Goal: Transaction & Acquisition: Purchase product/service

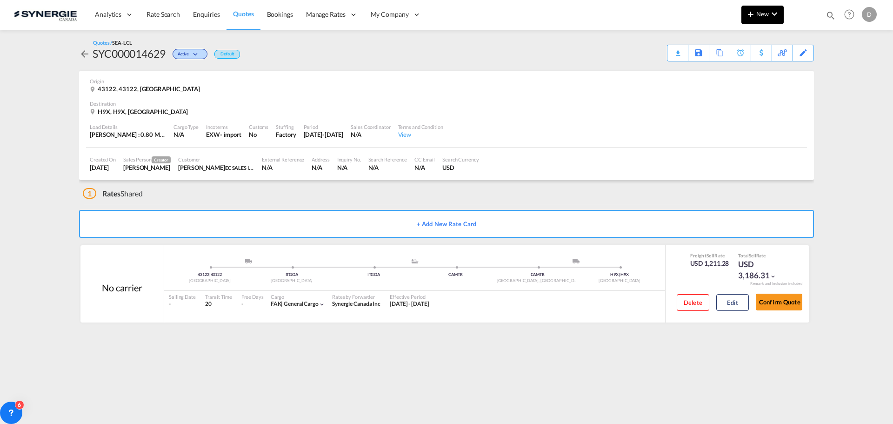
click at [764, 13] on span "New" at bounding box center [762, 13] width 35 height 7
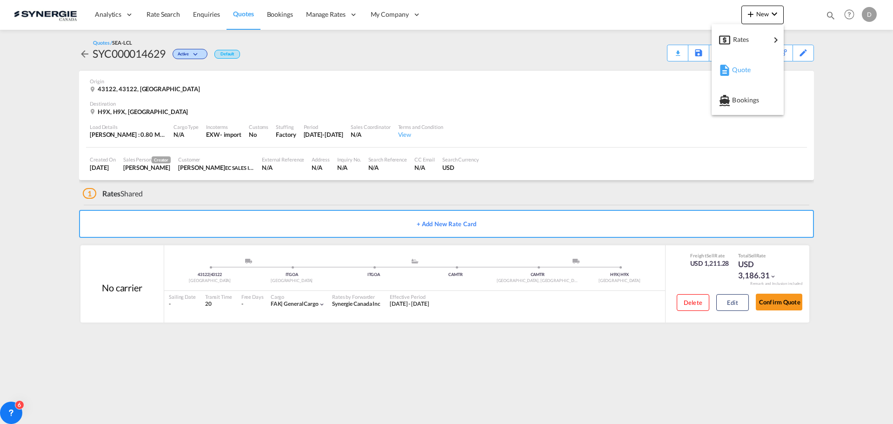
click at [751, 69] on div "Quote" at bounding box center [749, 69] width 34 height 23
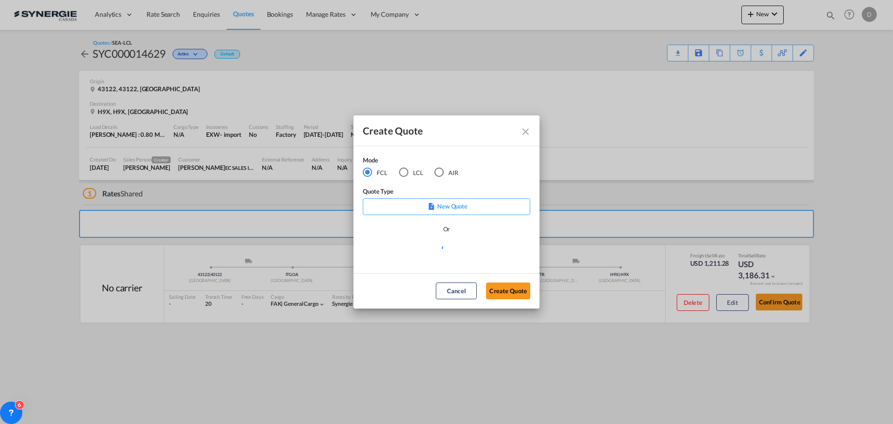
click at [406, 172] on div "LCL" at bounding box center [403, 171] width 9 height 9
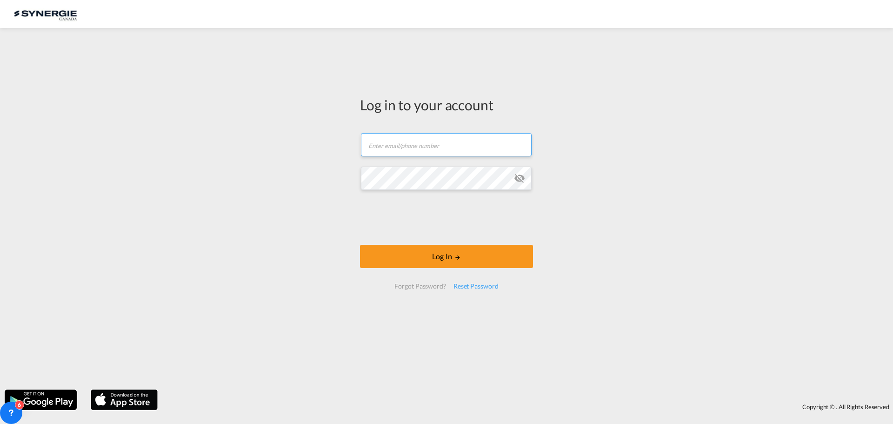
click at [413, 149] on input "text" at bounding box center [446, 144] width 171 height 23
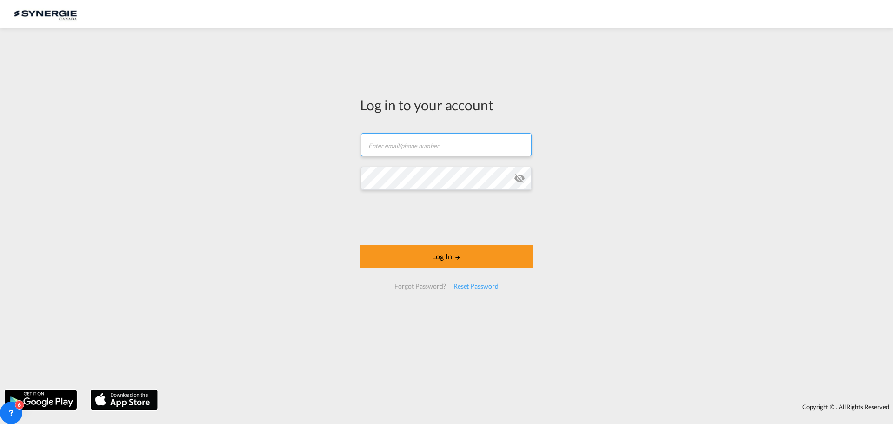
click at [413, 149] on input "text" at bounding box center [446, 144] width 171 height 23
click at [449, 138] on input "text" at bounding box center [446, 144] width 171 height 23
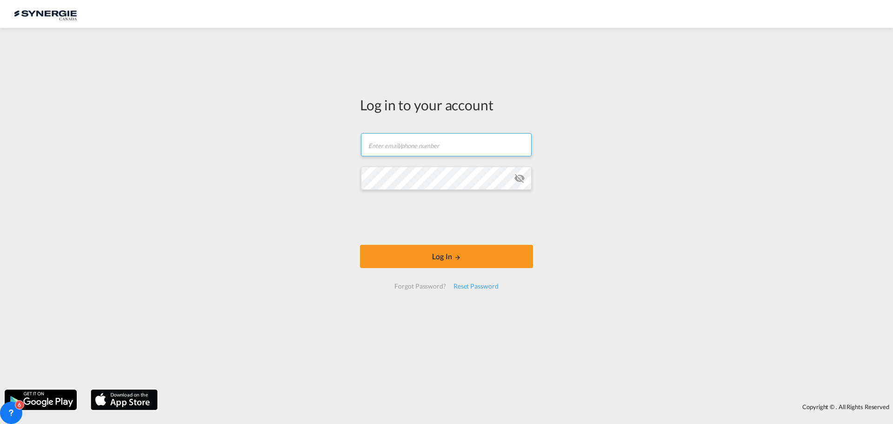
click at [467, 142] on input "text" at bounding box center [446, 144] width 171 height 23
click at [413, 145] on input "text" at bounding box center [446, 144] width 171 height 23
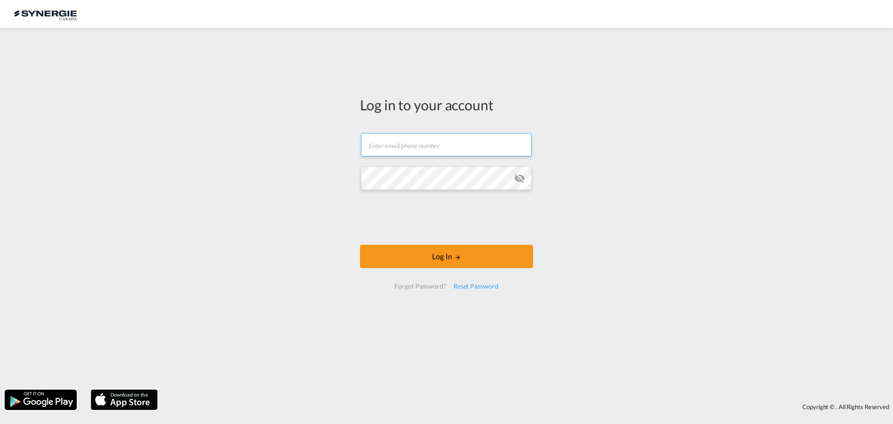
type input "[EMAIL_ADDRESS][DOMAIN_NAME]"
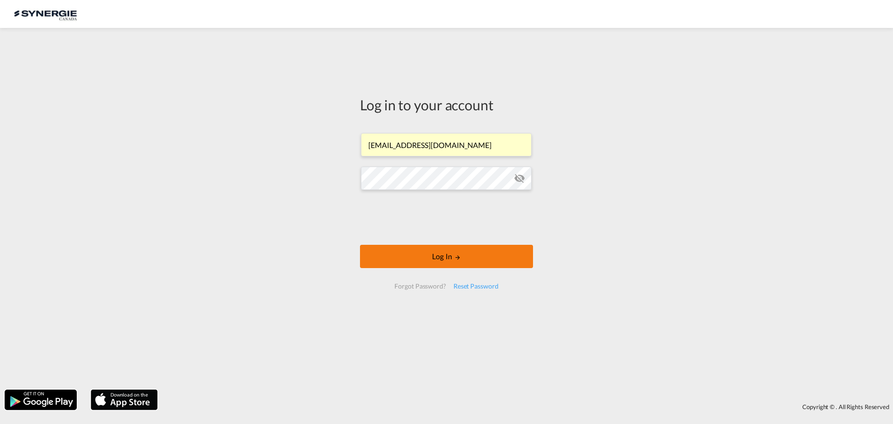
click at [472, 260] on button "Log In" at bounding box center [446, 256] width 173 height 23
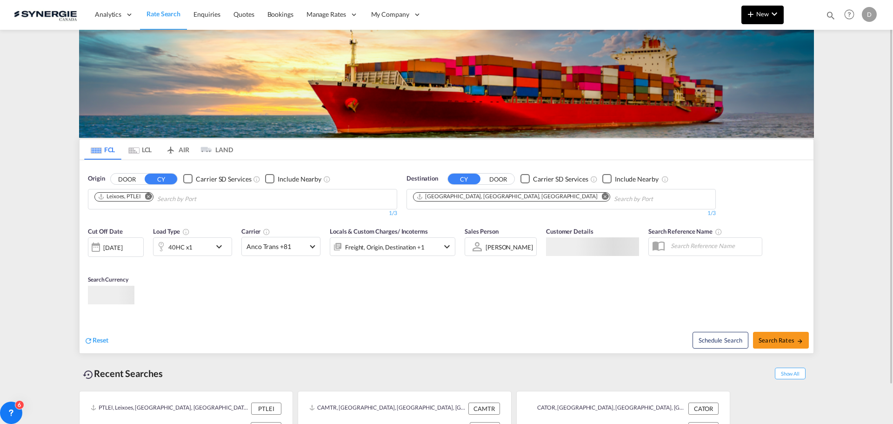
click at [752, 17] on md-icon "icon-plus 400-fg" at bounding box center [750, 13] width 11 height 11
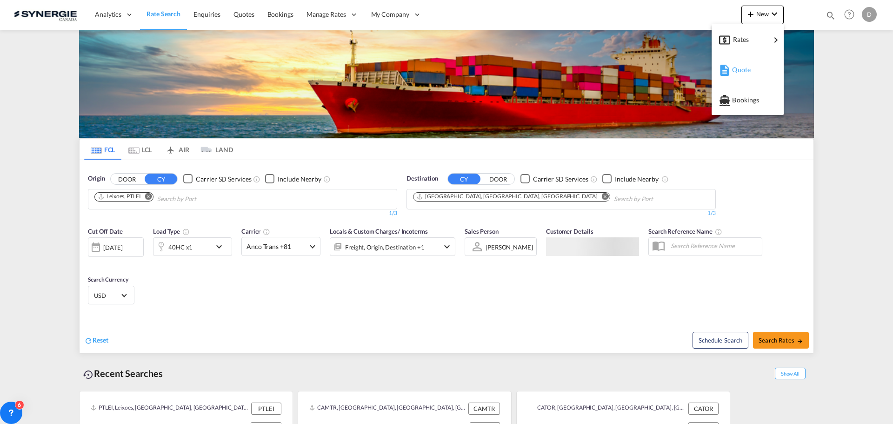
click at [738, 70] on span "Quote" at bounding box center [737, 69] width 10 height 19
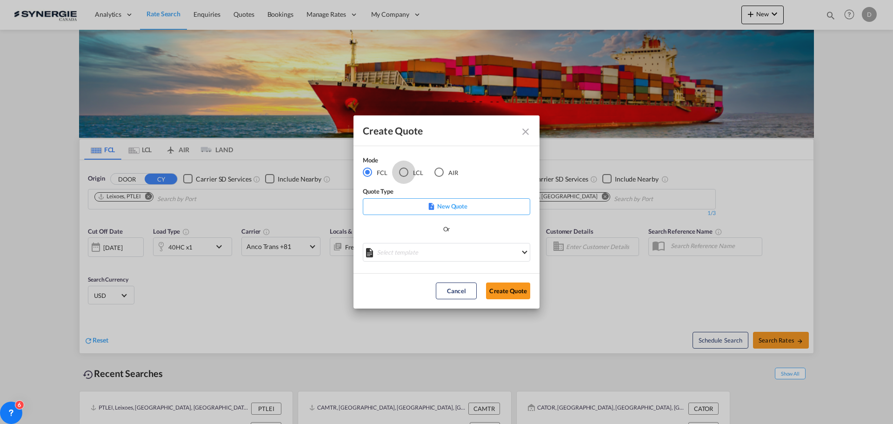
click at [407, 168] on div "LCL" at bounding box center [403, 171] width 9 height 9
click at [440, 253] on md-select "Select template New DAP Import LCL Karen Mercier | 09 Jul 2025 BRAZIL LCL EXPOR…" at bounding box center [446, 252] width 167 height 19
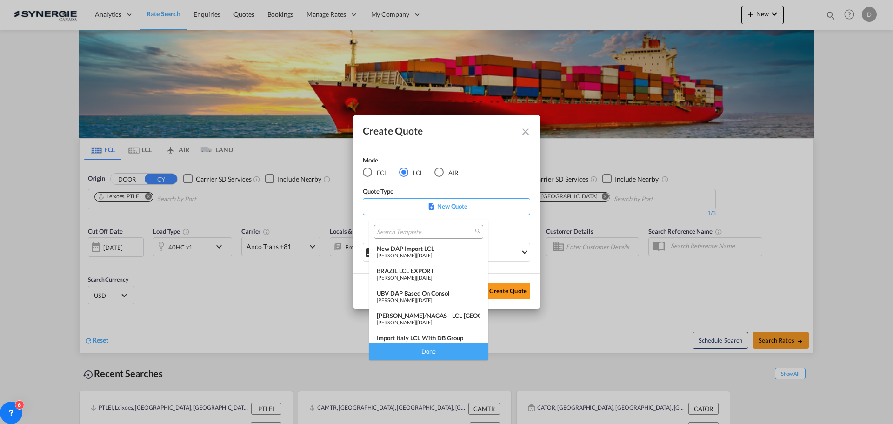
click at [440, 253] on div "Karen Mercier | 09 Jul 2025" at bounding box center [429, 255] width 104 height 6
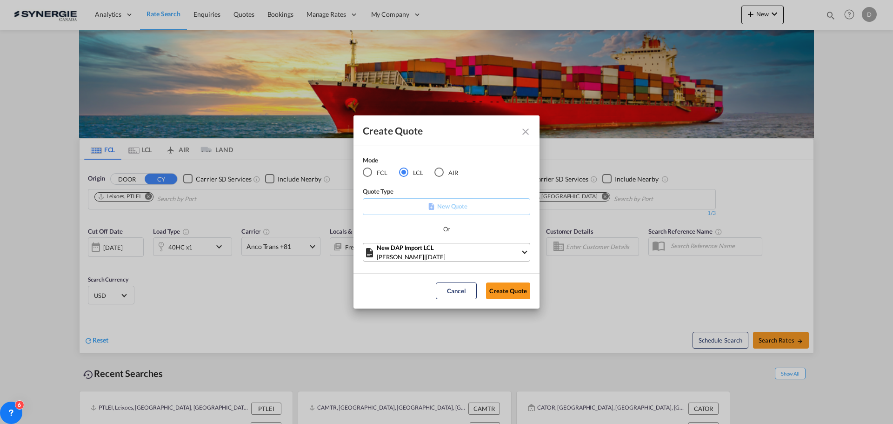
click at [482, 247] on div "New DAP Import LCL" at bounding box center [449, 247] width 144 height 9
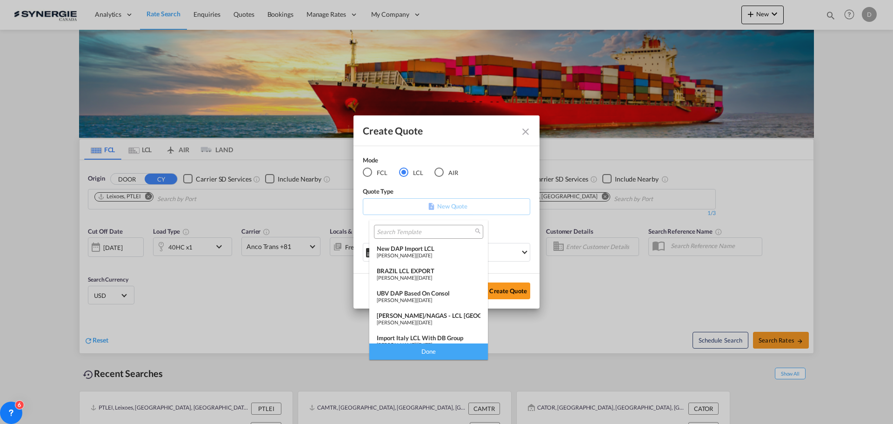
click at [534, 276] on md-backdrop at bounding box center [446, 212] width 893 height 424
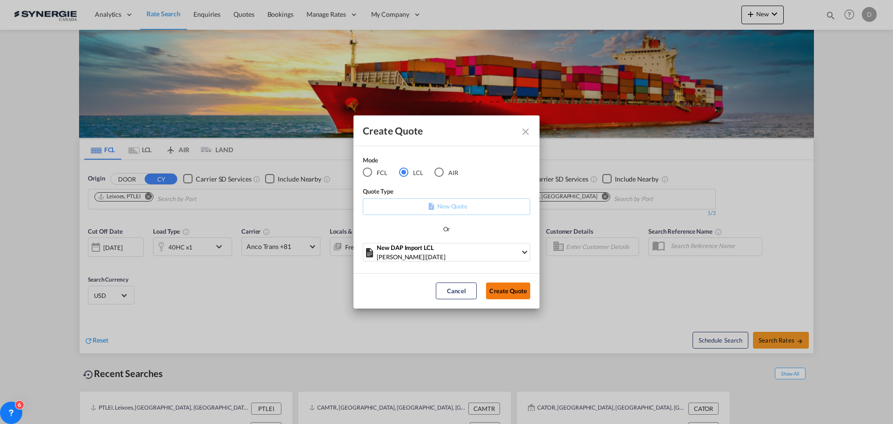
click at [505, 290] on button "Create Quote" at bounding box center [508, 290] width 44 height 17
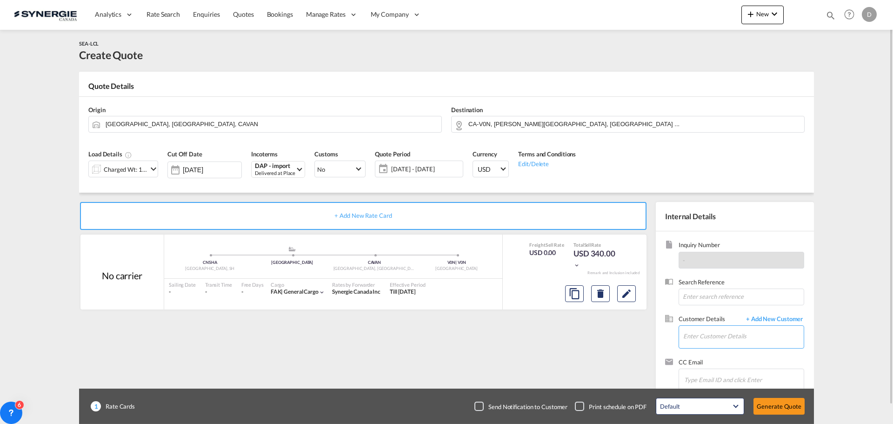
click at [714, 341] on input "Enter Customer Details" at bounding box center [743, 336] width 120 height 21
paste input "francesca.gennari@dbgroup.net"
click at [718, 314] on div "Francesca Gennari francesca.gennari@dbgroup.net | DB Group" at bounding box center [743, 312] width 121 height 25
type input "DB Group, Francesca Gennari, francesca.gennari@dbgroup.net"
click at [433, 121] on button "Clear Input" at bounding box center [434, 123] width 14 height 14
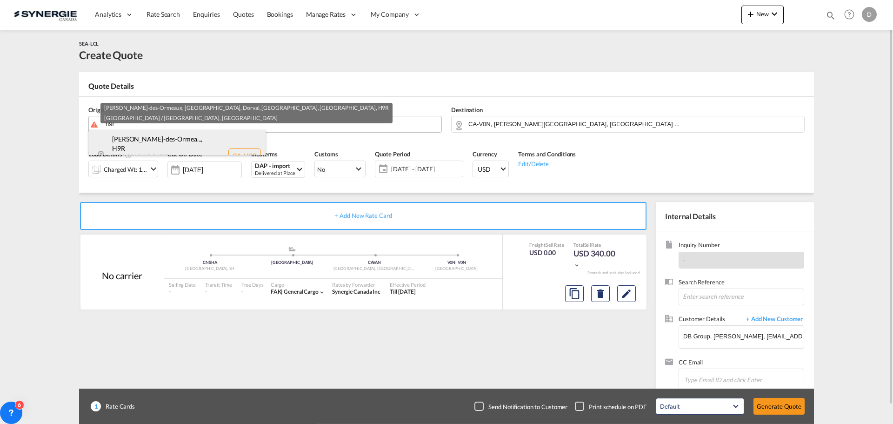
click at [138, 138] on div "Dollard-des-Ormea... , H9R Quebec / Québec , Canada CA-H9R" at bounding box center [177, 155] width 177 height 51
type input "CA-H9R, Dollard-des-Ormeaux, QC, Dorval, Pointe-Claire, QC, Quebec / Québec"
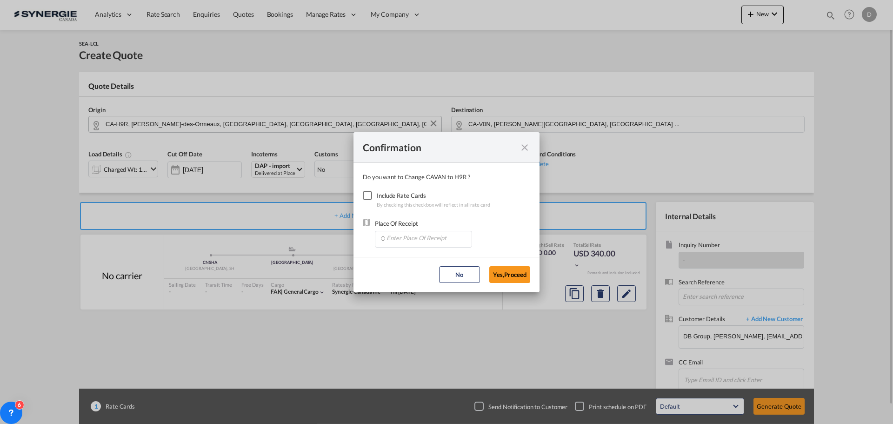
click at [367, 197] on div "Checkbox No Ink" at bounding box center [367, 195] width 9 height 9
click at [428, 237] on input "Enter Place Of Receipt" at bounding box center [426, 238] width 92 height 14
click at [449, 258] on span "CAMTR, Montreal, QC, Canada, North America, Americas" at bounding box center [568, 259] width 365 height 8
type input "CAMTR, Montreal, QC, Canada, North America, Americas"
click at [497, 274] on button "Yes,Proceed" at bounding box center [509, 274] width 41 height 17
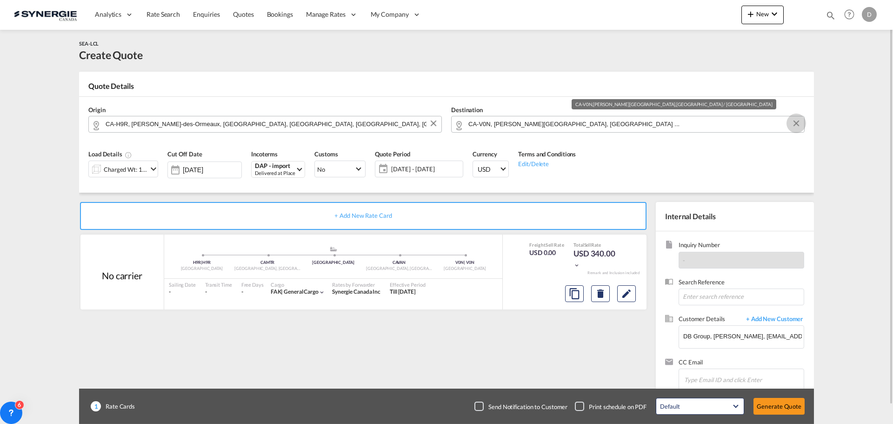
click at [798, 120] on button "Clear Input" at bounding box center [796, 123] width 14 height 14
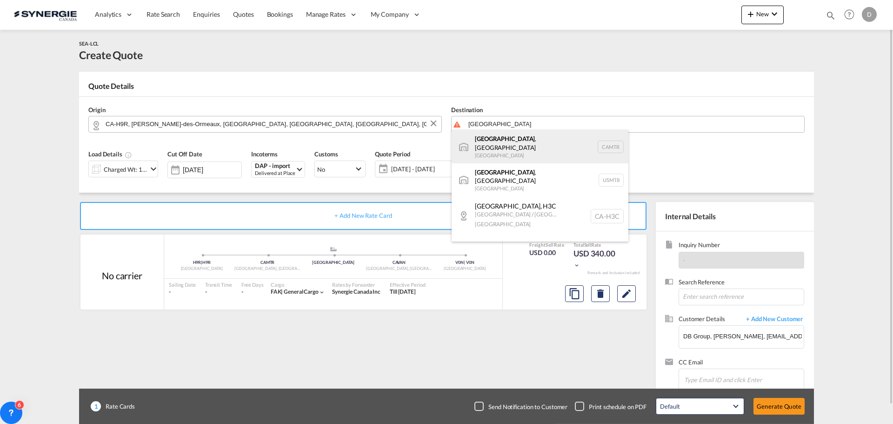
click at [509, 136] on div "Montreal , QC Canada CAMTR" at bounding box center [540, 146] width 177 height 33
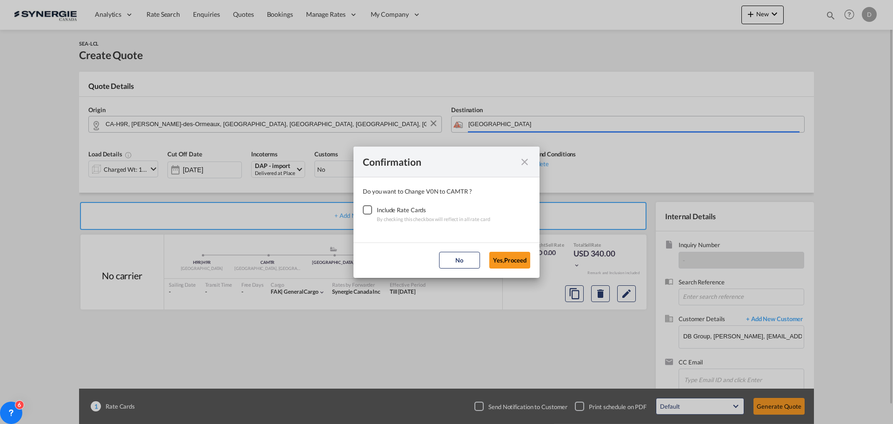
type input "Montreal, QC, CAMTR"
click at [365, 211] on div "Checkbox No Ink" at bounding box center [367, 209] width 9 height 9
click at [499, 258] on button "Yes,Proceed" at bounding box center [509, 260] width 41 height 17
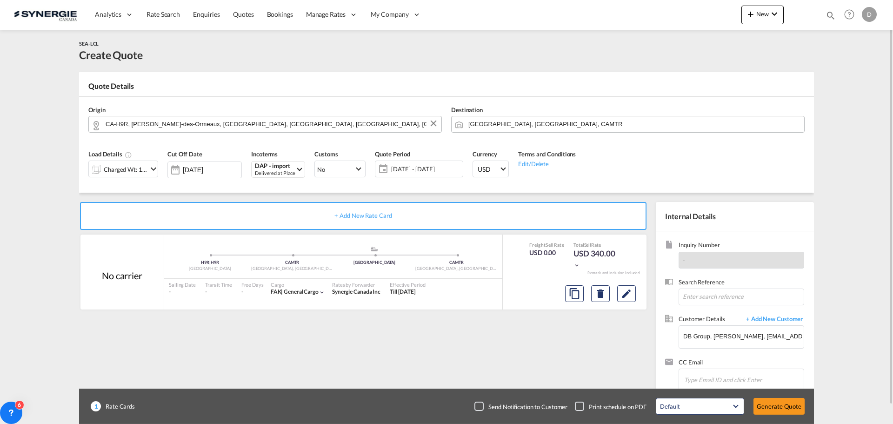
click at [152, 168] on md-icon "icon-chevron-down" at bounding box center [153, 168] width 11 height 11
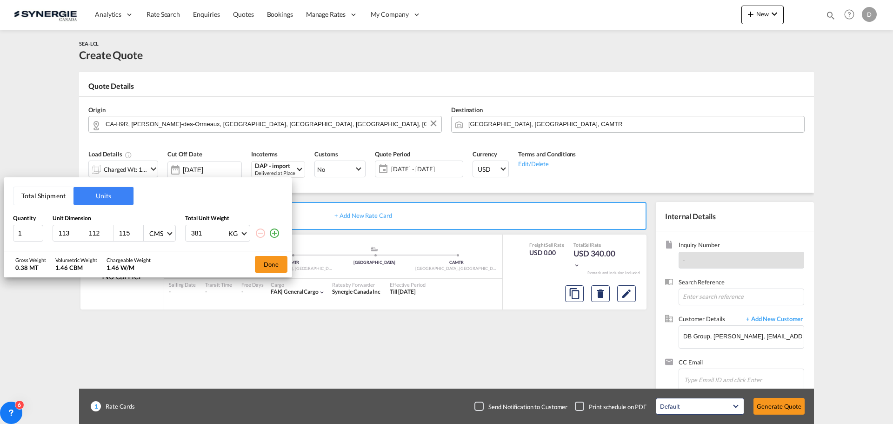
click at [65, 234] on input "113" at bounding box center [70, 233] width 25 height 8
type input "360"
type input "145"
type input "157"
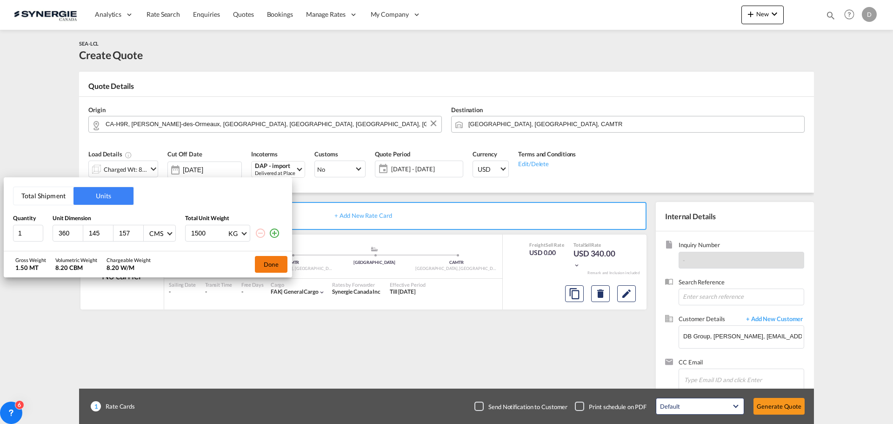
type input "1500"
click at [274, 268] on button "Done" at bounding box center [271, 264] width 33 height 17
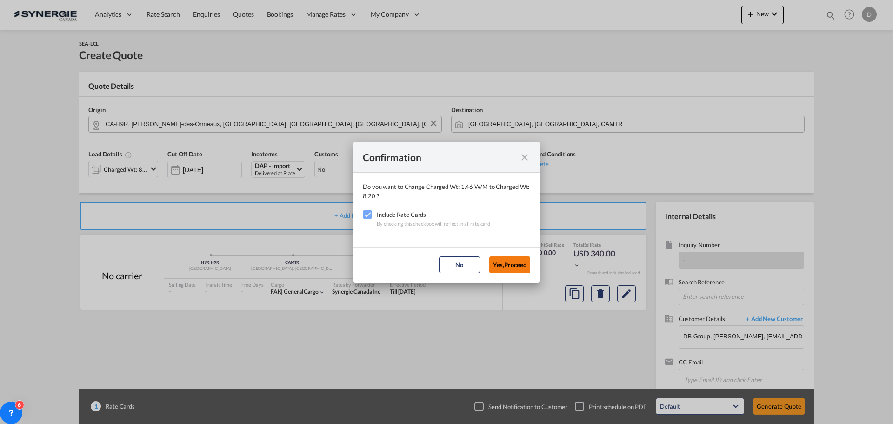
click at [494, 265] on button "Yes,Proceed" at bounding box center [509, 264] width 41 height 17
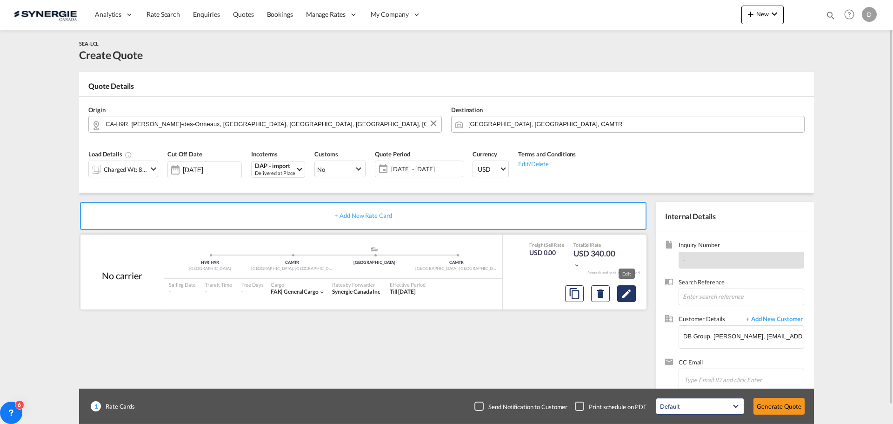
click at [624, 298] on md-icon "Edit" at bounding box center [626, 293] width 11 height 11
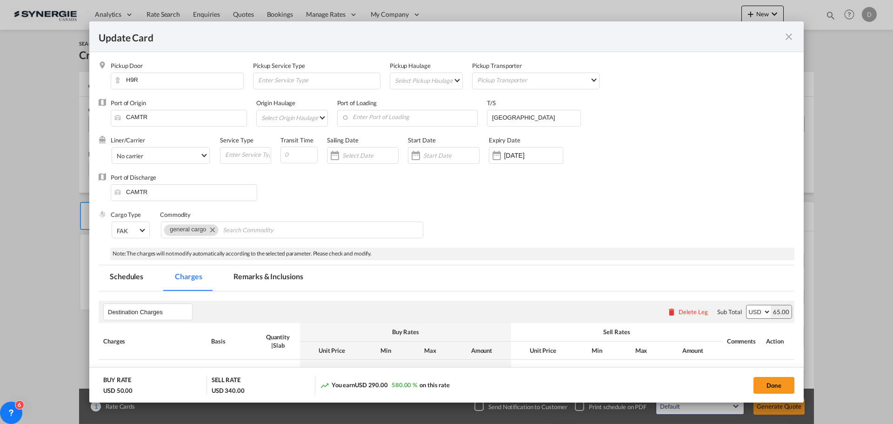
select select "flat"
select select "per_kg"
select select "per_shipment"
select select "per_pallet"
select select "per_bl"
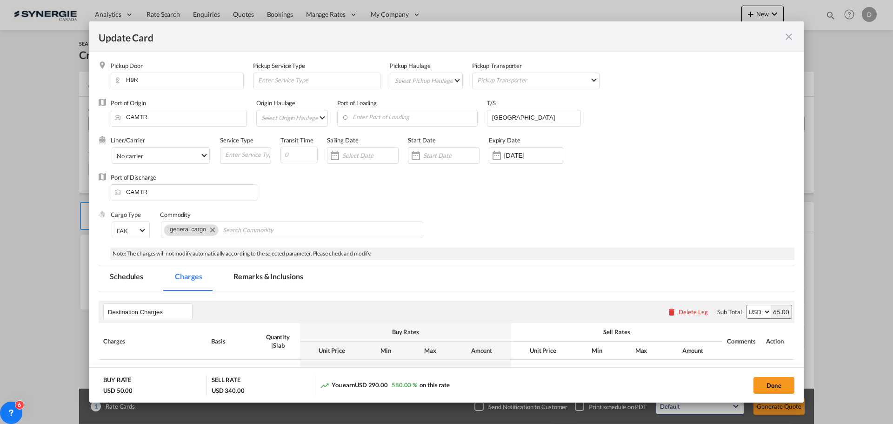
select select "per_bl"
select select "per_shipment"
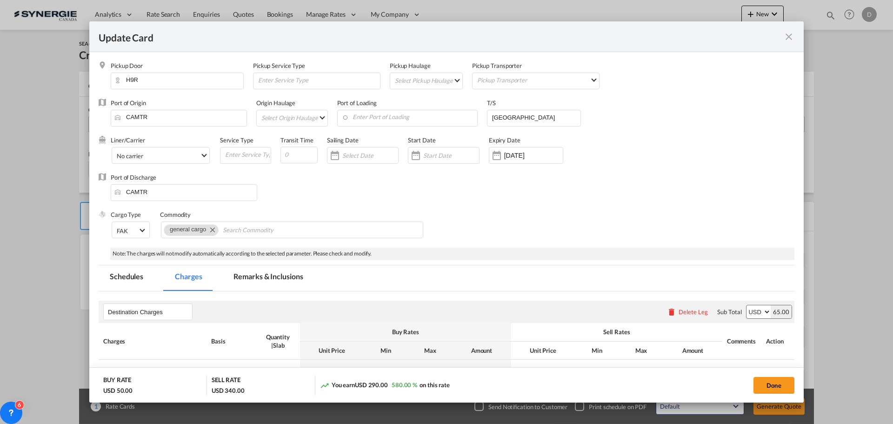
select select "per_shipment"
click at [457, 81] on md-select "Select Pickup Haulage rail road barge truck unspecified not available" at bounding box center [428, 80] width 68 height 15
click at [426, 104] on md-option "road" at bounding box center [427, 103] width 82 height 22
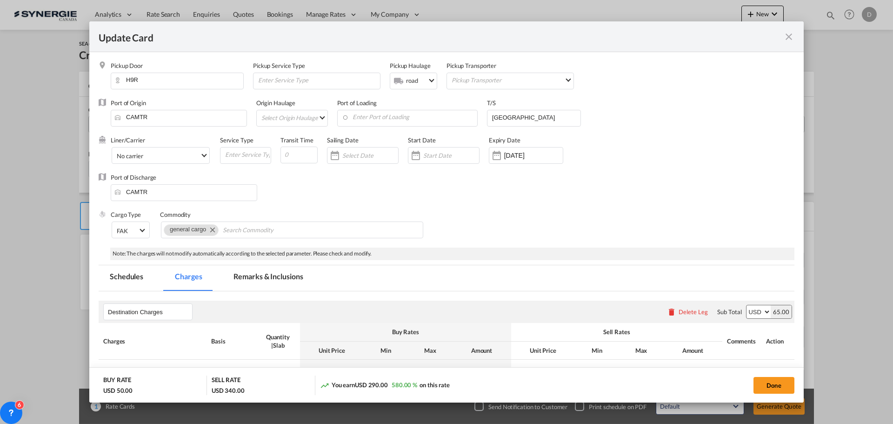
click at [465, 216] on div "Cargo Type FAK FAK GCR GDSM General Cargo Hazardous Cargo Ambient Foodstuff Chi…" at bounding box center [453, 228] width 684 height 37
click at [505, 120] on input "Vancouver" at bounding box center [535, 117] width 89 height 14
click at [485, 196] on div "Port of Discharge CAMTR" at bounding box center [447, 191] width 696 height 37
click at [493, 157] on div "Update CardPickup Door ..." at bounding box center [496, 155] width 15 height 19
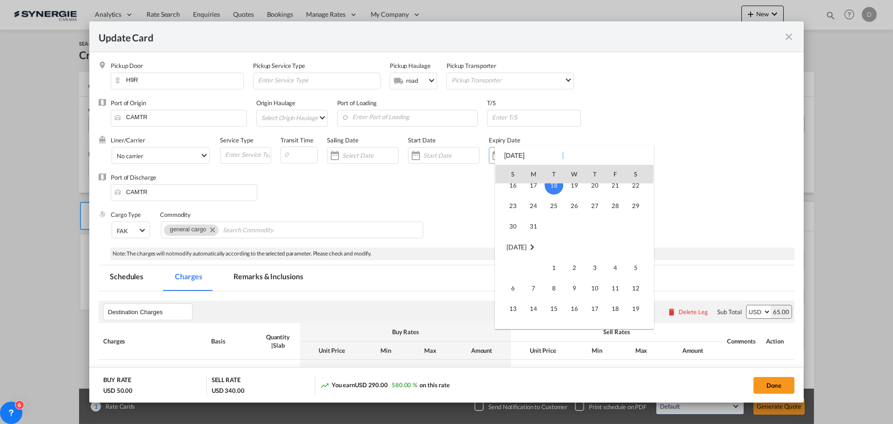
scroll to position [216895, 0]
click at [570, 263] on span "9" at bounding box center [574, 265] width 19 height 19
type input "09 Sep 2026"
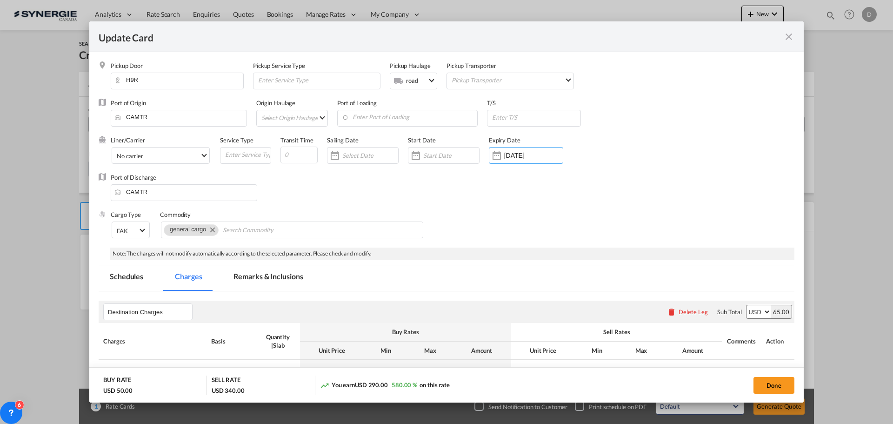
click at [495, 209] on div "Port of Discharge CAMTR" at bounding box center [447, 191] width 696 height 37
click at [420, 156] on div "Update CardPickup Door ..." at bounding box center [415, 155] width 15 height 19
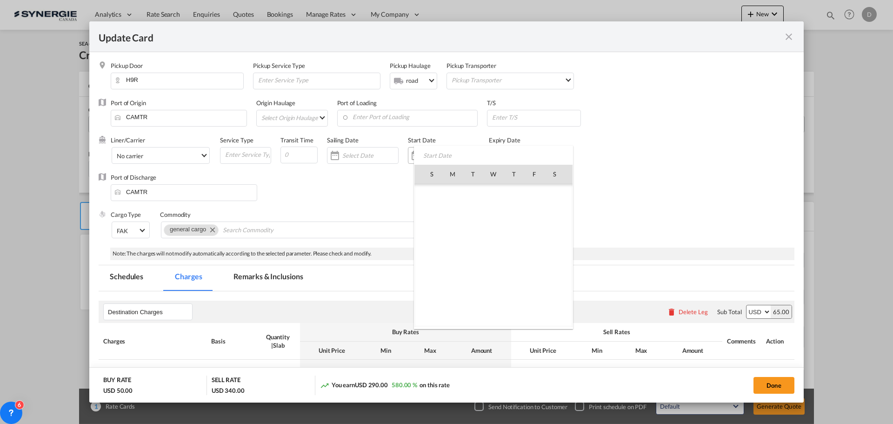
scroll to position [215446, 0]
click at [476, 233] on span "9" at bounding box center [473, 235] width 20 height 20
type input "09 Sep 2025"
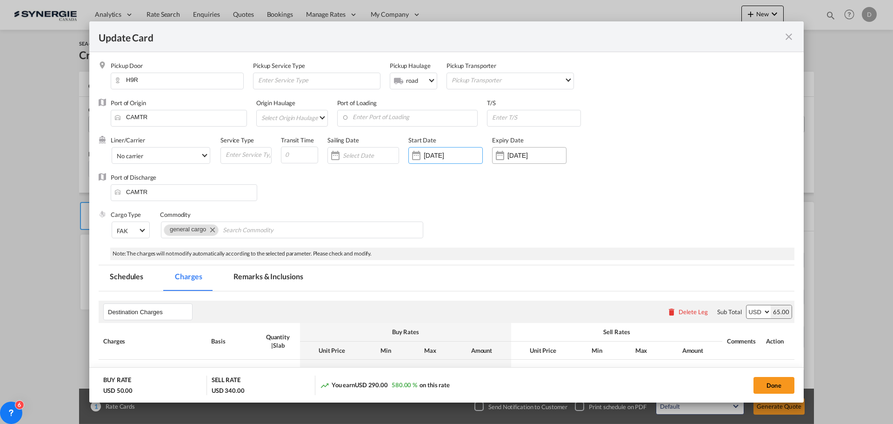
click at [501, 158] on div "Update CardPickup Door ..." at bounding box center [500, 155] width 15 height 19
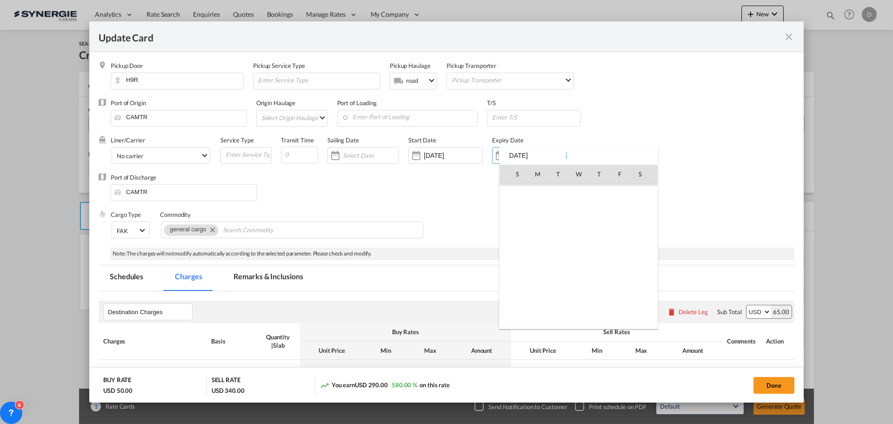
scroll to position [1479, 0]
click at [581, 297] on span "30" at bounding box center [578, 296] width 19 height 19
type input "30 Sep 2026"
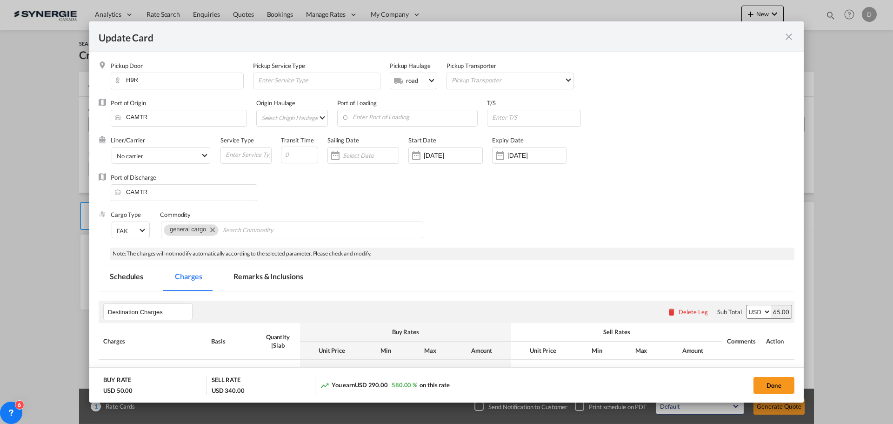
click at [529, 207] on div "Port of Discharge CAMTR" at bounding box center [447, 191] width 696 height 37
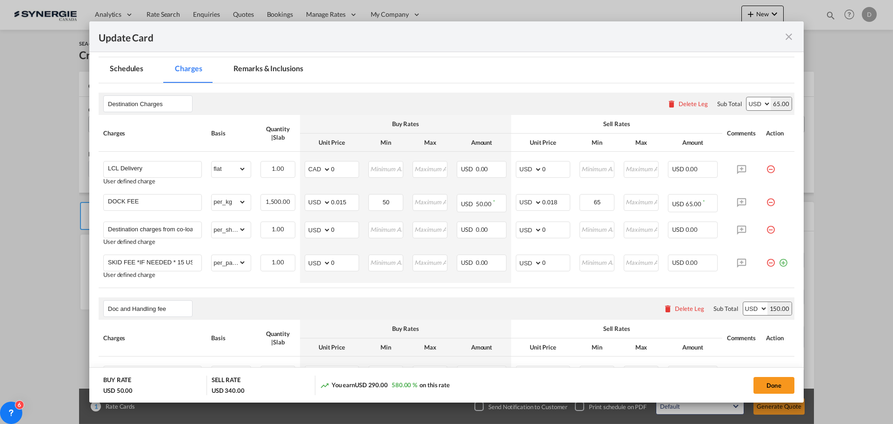
scroll to position [233, 0]
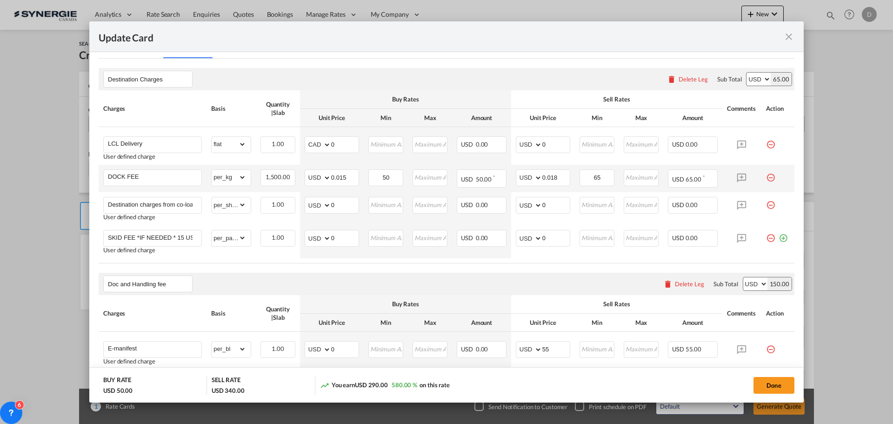
click at [766, 178] on md-icon "icon-minus-circle-outline red-400-fg pt-7" at bounding box center [770, 173] width 9 height 9
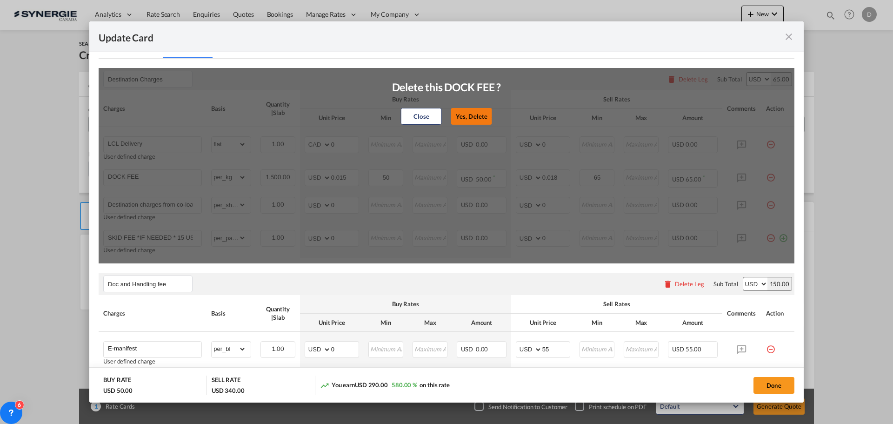
click at [483, 113] on button "Yes, Delete" at bounding box center [471, 116] width 41 height 17
type input "Destination charges from co-loader at cost if any"
select select "per_shipment"
type input "0"
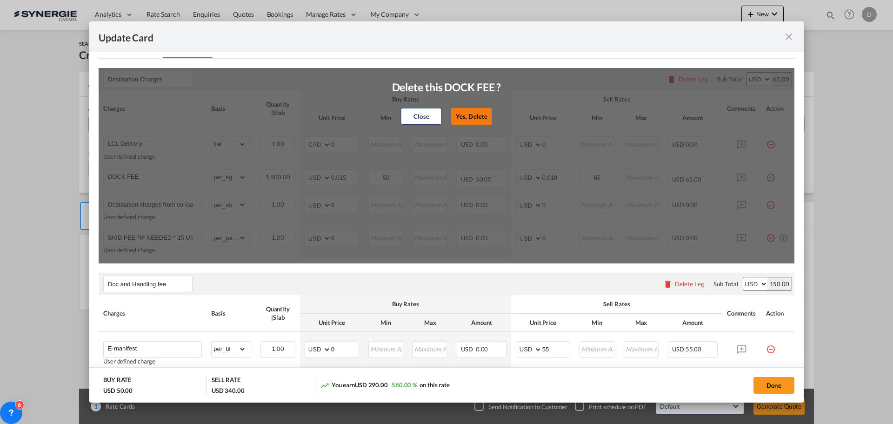
type input "SKID FEE *IF NEEDED * 15 USD PER SKID"
select select "per_pallet"
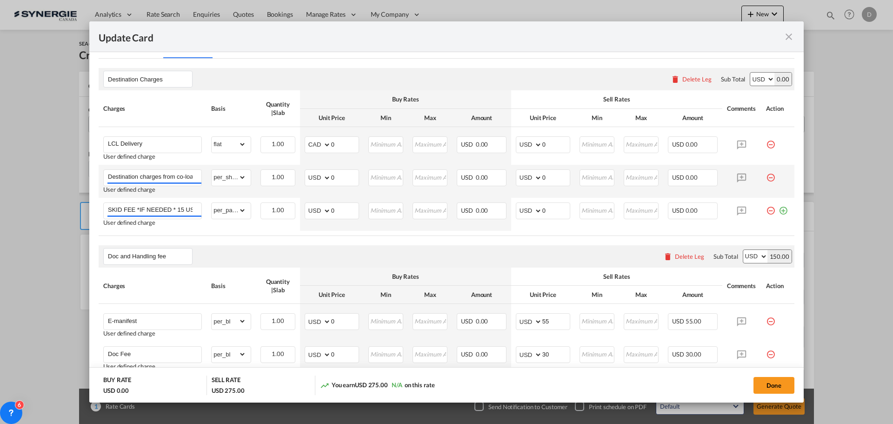
click at [766, 174] on md-icon "icon-minus-circle-outline red-400-fg pt-7" at bounding box center [770, 173] width 9 height 9
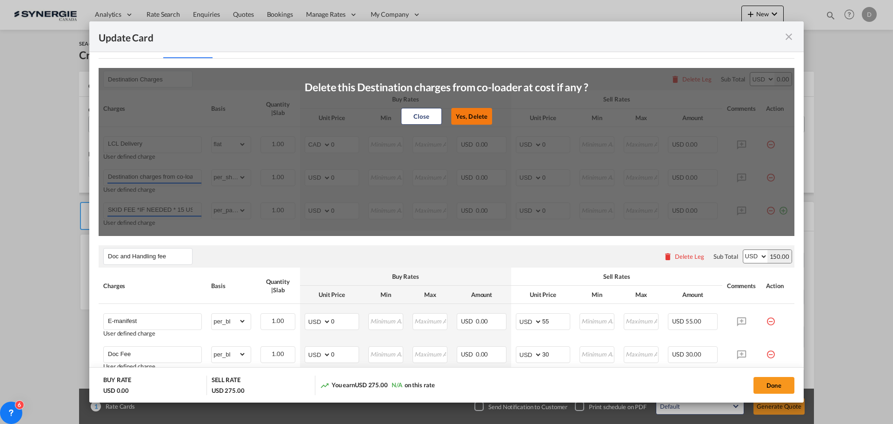
click at [454, 122] on button "Yes, Delete" at bounding box center [471, 116] width 41 height 17
type input "SKID FEE *IF NEEDED * 15 USD PER SKID"
select select "per_pallet"
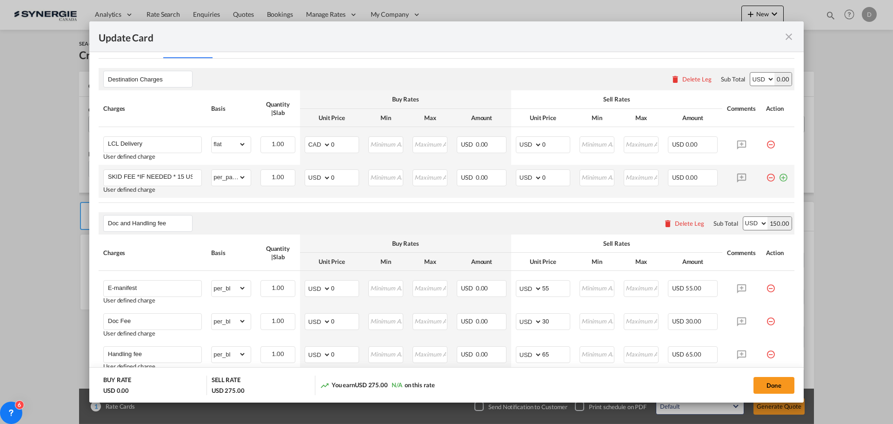
scroll to position [186, 0]
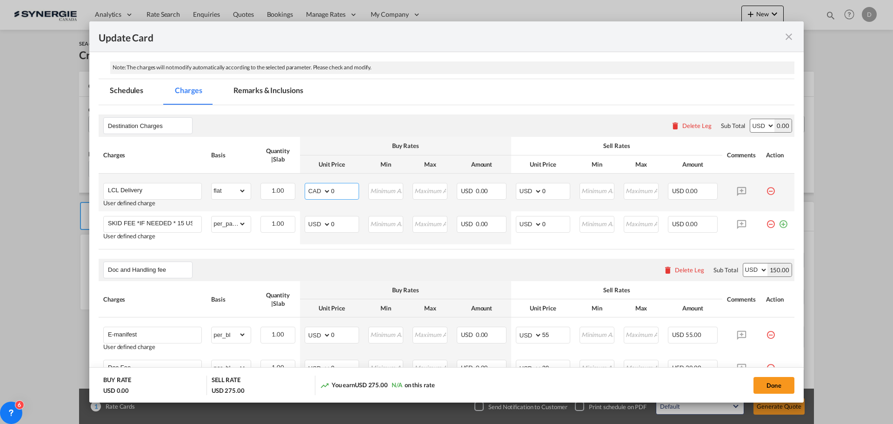
click at [322, 189] on select "AED AFN ALL AMD ANG AOA ARS AUD AWG AZN BAM BBD BDT BGN BHD BIF BMD BND BOB BRL…" at bounding box center [319, 191] width 24 height 13
select select "string:USD"
click at [307, 185] on select "AED AFN ALL AMD ANG AOA ARS AUD AWG AZN BAM BBD BDT BGN BHD BIF BMD BND BOB BRL…" at bounding box center [319, 191] width 24 height 13
drag, startPoint x: 330, startPoint y: 192, endPoint x: 337, endPoint y: 190, distance: 7.2
click at [337, 190] on input "0" at bounding box center [344, 190] width 27 height 14
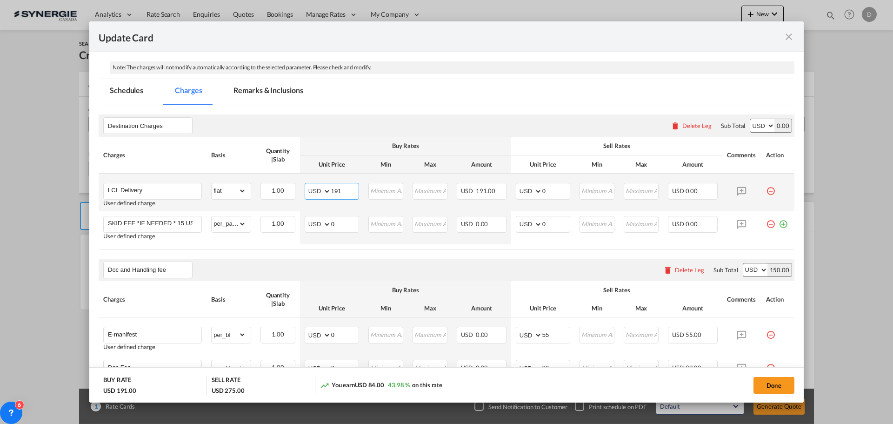
type input "191"
click at [543, 190] on input "252" at bounding box center [555, 190] width 27 height 14
type input "250"
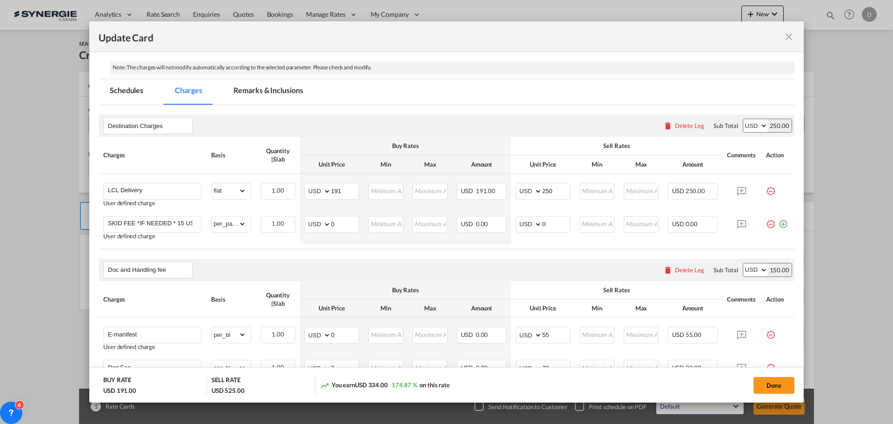
click at [266, 89] on md-tab-item "Remarks & Inclusions" at bounding box center [268, 92] width 92 height 26
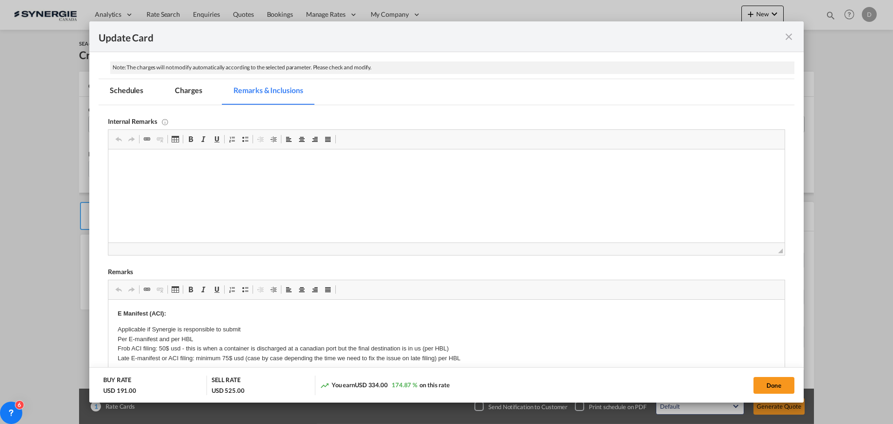
scroll to position [0, 0]
click at [138, 174] on html "S&J Transport / Google Drive" at bounding box center [446, 163] width 676 height 28
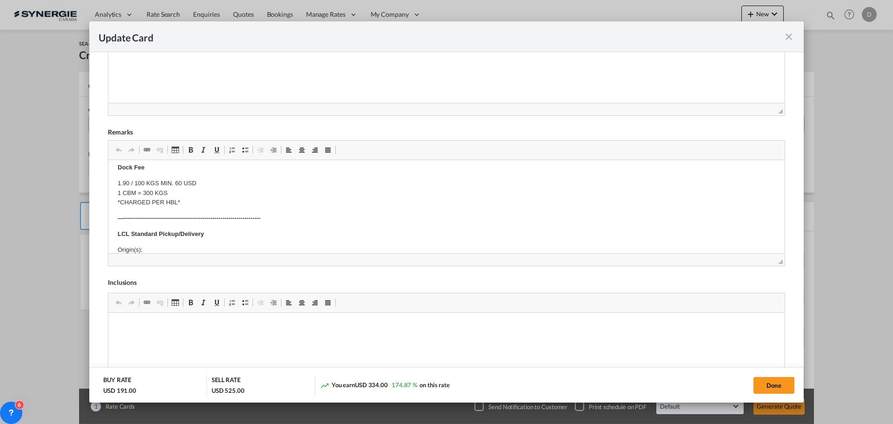
scroll to position [186, 0]
drag, startPoint x: 42, startPoint y: 41, endPoint x: 151, endPoint y: 202, distance: 193.6
click at [151, 6] on link "Link Keyboard shortcut Ctrl+K" at bounding box center [146, -1] width 13 height 12
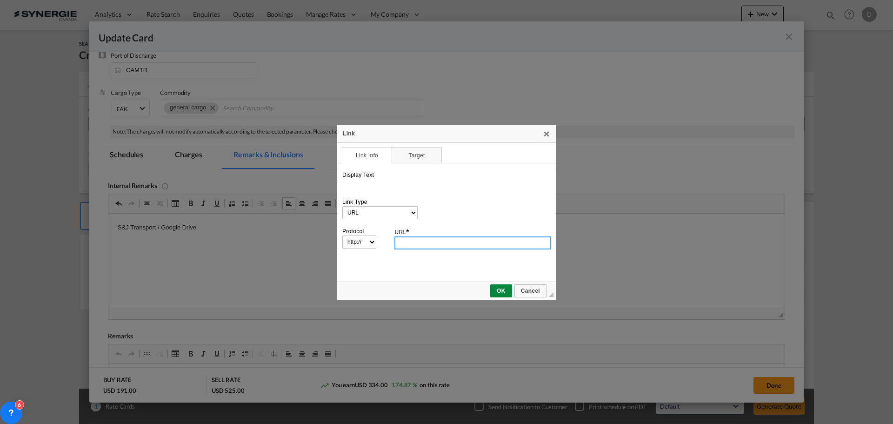
scroll to position [0, 0]
click at [540, 289] on span "Cancel" at bounding box center [530, 290] width 30 height 7
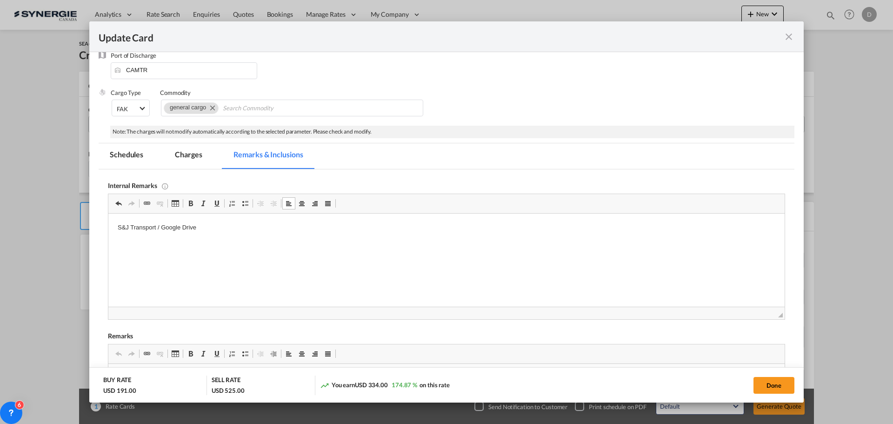
click at [242, 242] on html "S&J Transport / Google Drive" at bounding box center [446, 227] width 676 height 28
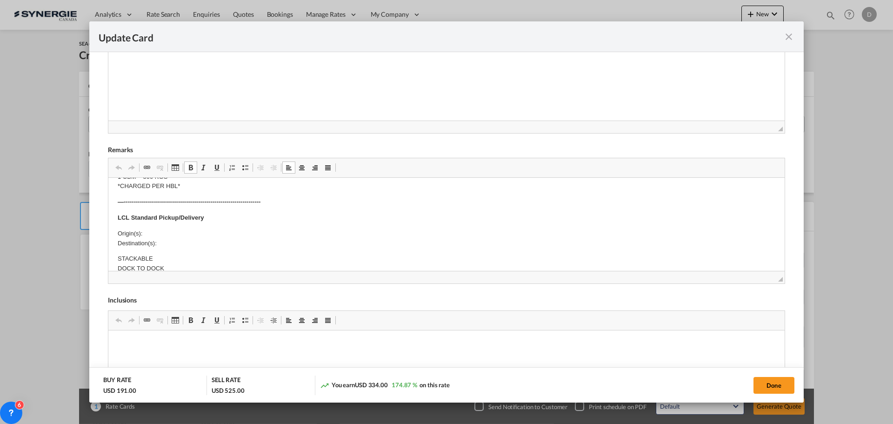
scroll to position [186, 0]
click at [170, 223] on p "Origin(s): Destination(s):" at bounding box center [447, 226] width 658 height 20
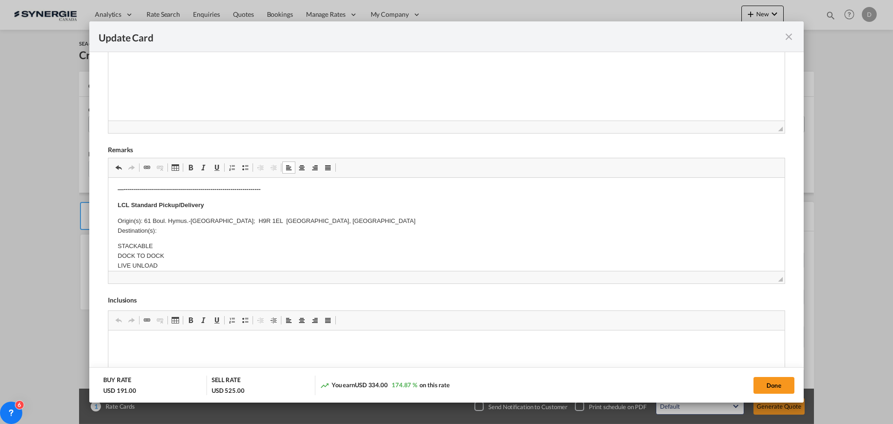
click at [172, 232] on p "Origin(s): 61 Boul. Hymus.-Pointe-Claire; H9R 1EL Quebec, Canada Destination(s):" at bounding box center [447, 226] width 658 height 20
click at [462, 246] on p "STACKABLE DOCK TO DOCK LIVE UNLOAD" at bounding box center [447, 255] width 658 height 29
click at [763, 385] on button "Done" at bounding box center [773, 385] width 41 height 17
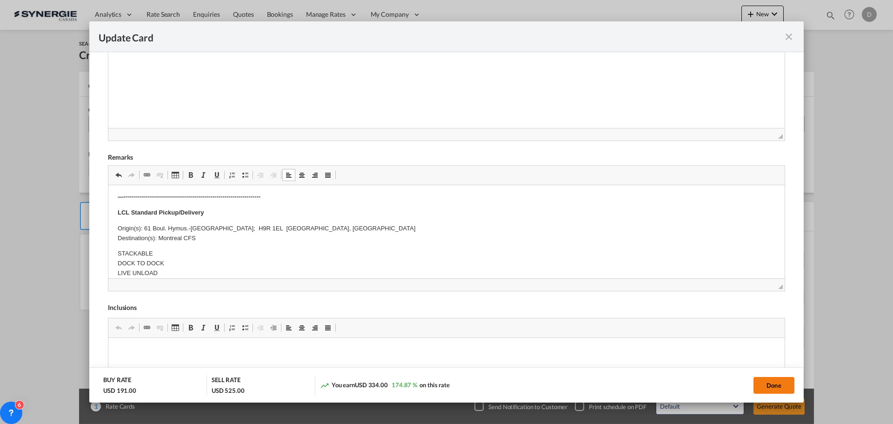
scroll to position [0, 0]
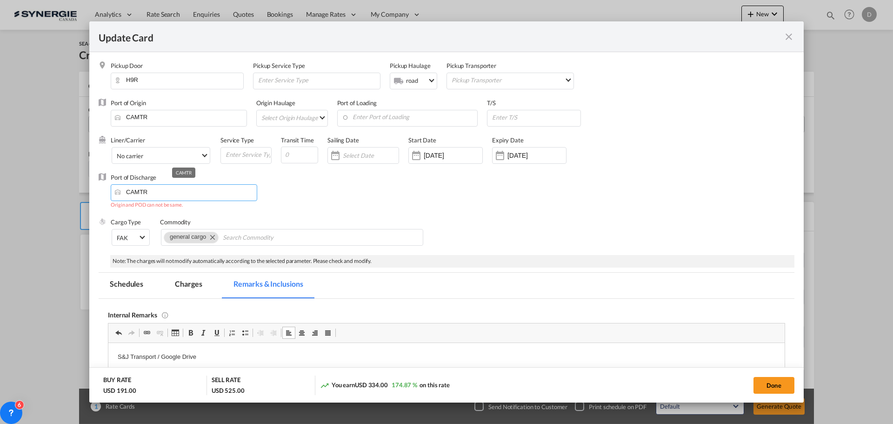
drag, startPoint x: 151, startPoint y: 193, endPoint x: 126, endPoint y: 192, distance: 25.6
click at [126, 192] on input "CAMTR" at bounding box center [185, 192] width 141 height 14
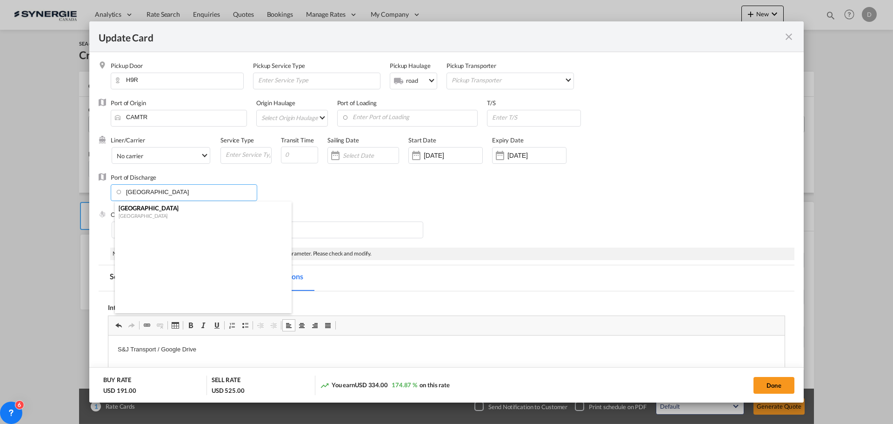
click at [138, 212] on span "Genova" at bounding box center [149, 207] width 60 height 7
type input "Genova, ITGOA"
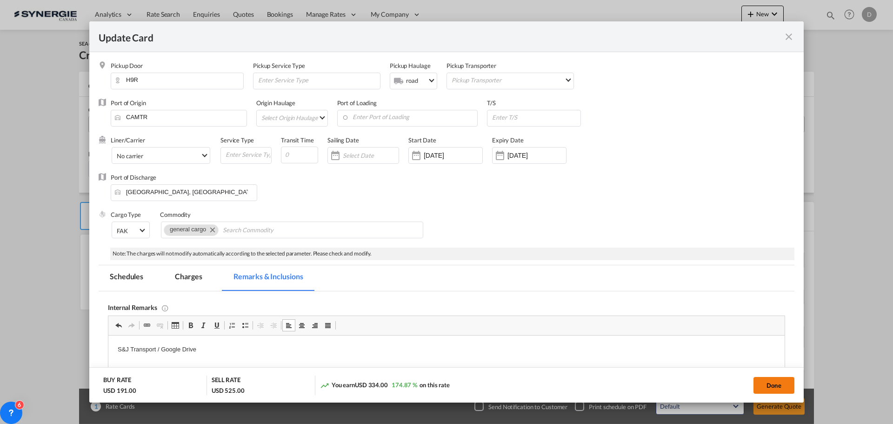
click at [764, 384] on button "Done" at bounding box center [773, 385] width 41 height 17
type input "08 Sep 2025"
type input "29 Sep 2026"
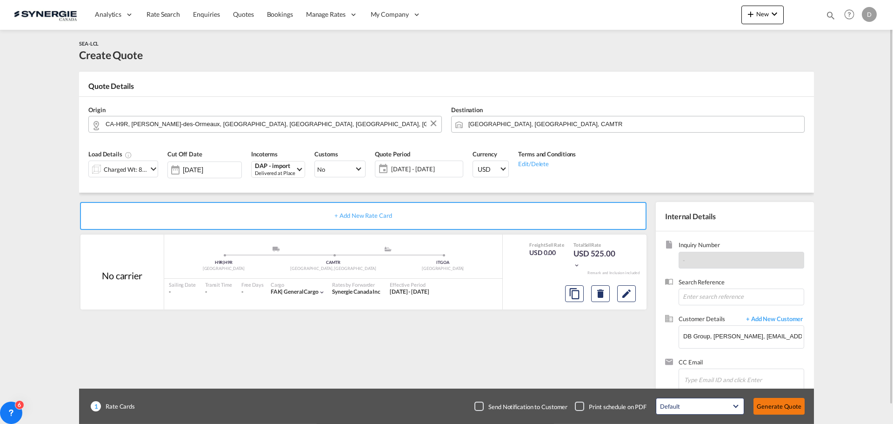
click at [775, 407] on button "Generate Quote" at bounding box center [778, 406] width 51 height 17
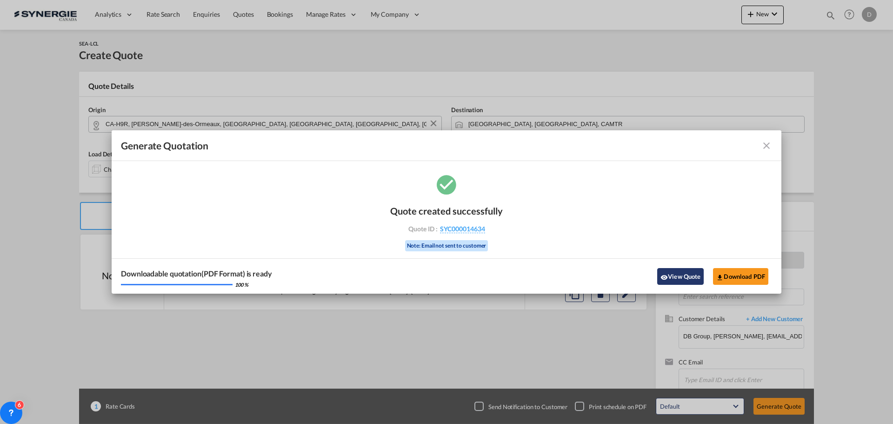
click at [681, 282] on button "View Quote" at bounding box center [680, 276] width 47 height 17
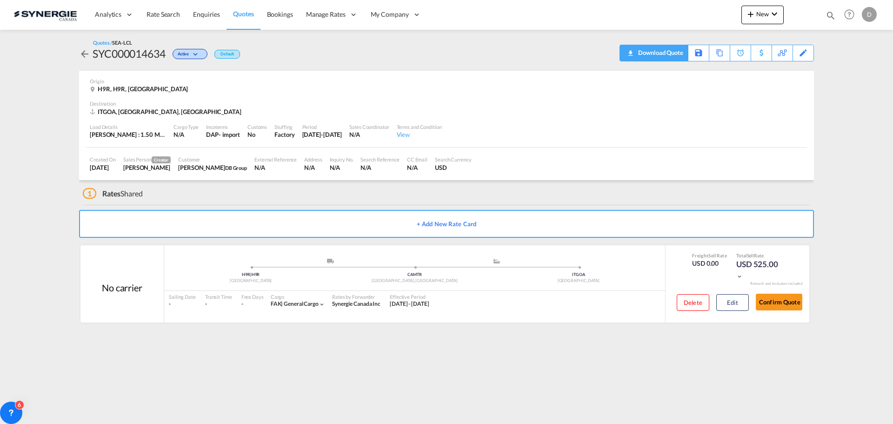
click at [672, 54] on div "Download Quote" at bounding box center [659, 52] width 47 height 15
click at [759, 16] on span "New" at bounding box center [762, 13] width 35 height 7
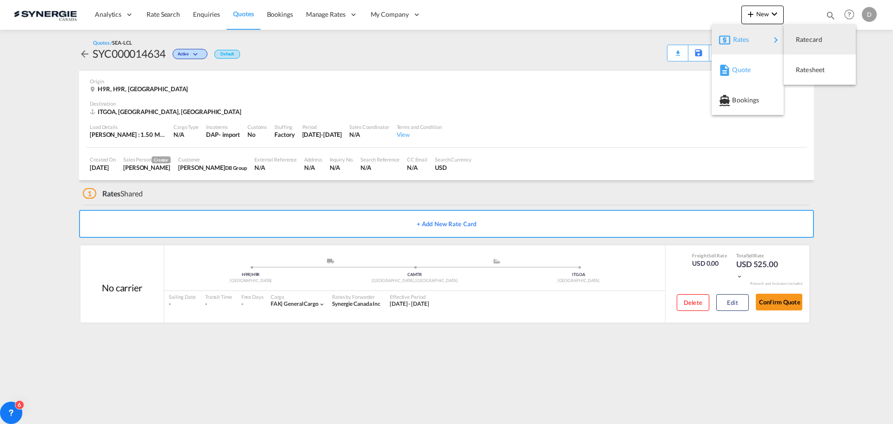
click at [737, 67] on span "Quote" at bounding box center [737, 69] width 10 height 19
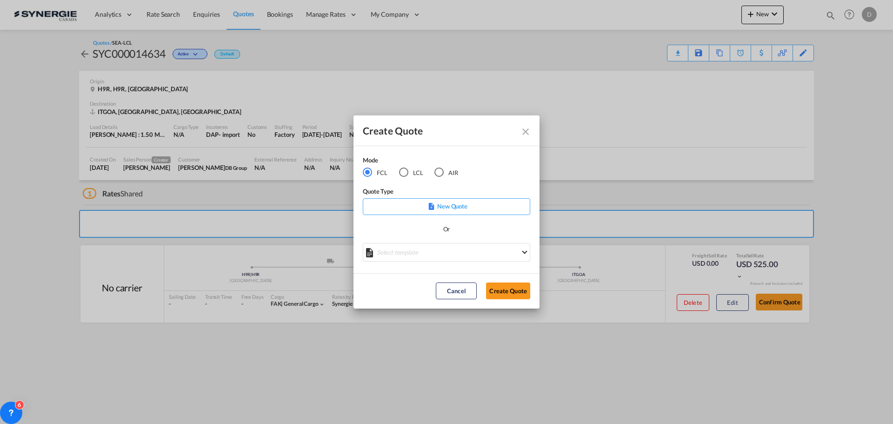
click at [426, 248] on md-select "Select template *NEW* FCL FREEHAND / DAP Pablo Gomez Saldarriaga | 10 Jul 2025 …" at bounding box center [446, 252] width 167 height 19
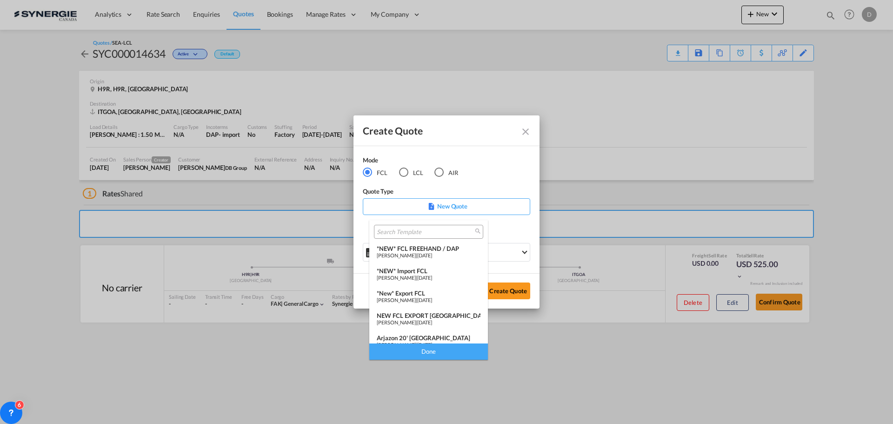
click at [426, 248] on div "*NEW* FCL FREEHAND / DAP" at bounding box center [429, 248] width 104 height 7
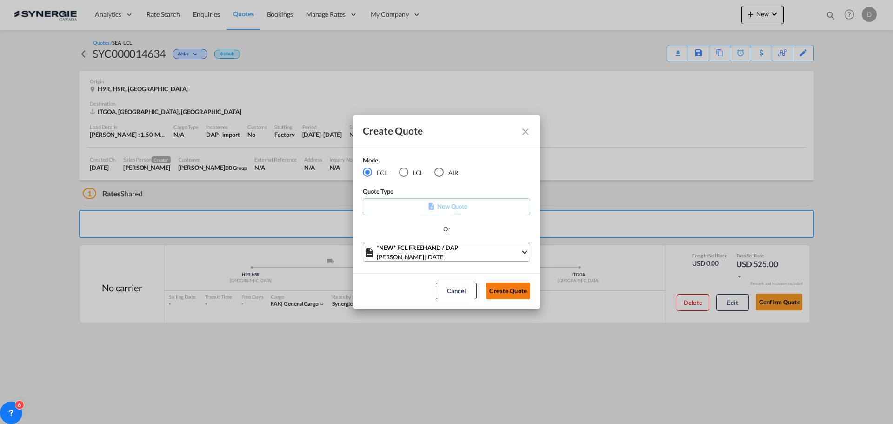
click at [500, 288] on button "Create Quote" at bounding box center [508, 290] width 44 height 17
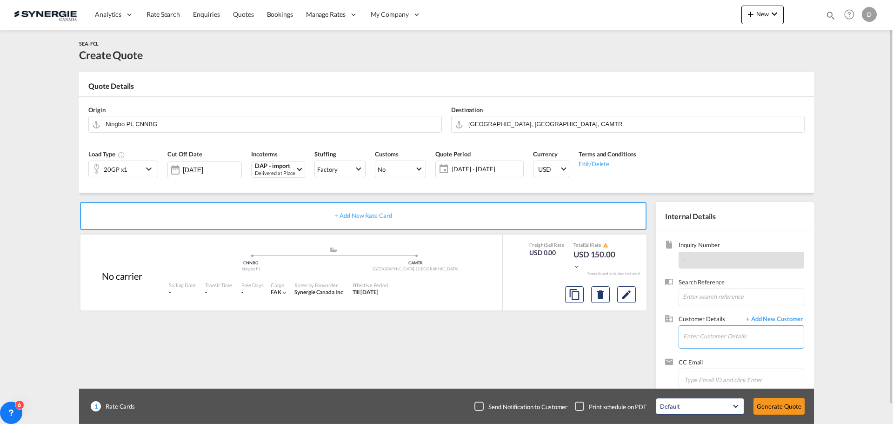
click at [696, 339] on input "Enter Customer Details" at bounding box center [743, 336] width 120 height 21
paste input "pricingindia@bdginternational.com"
type input "pricingindia@bdginternational.com"
click at [793, 317] on span "+ Add New Customer" at bounding box center [772, 319] width 63 height 11
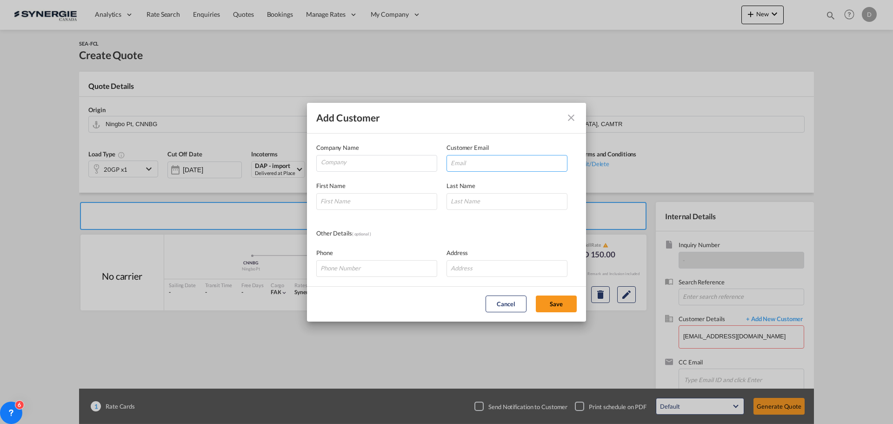
click at [497, 167] on input "Add Customer Company ..." at bounding box center [507, 163] width 121 height 17
paste input "pricingindia@bdginternational.com"
type input "pricingindia@bdginternational.com"
click at [352, 161] on input "Company" at bounding box center [379, 162] width 116 height 14
paste input "BDG International (India) Pvt Ltd"
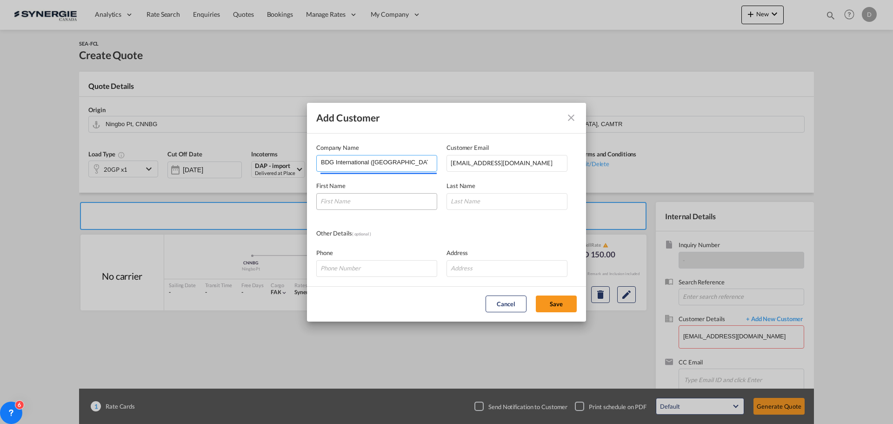
type input "BDG International (India) Pvt Ltd"
click at [360, 204] on input "Add Customer Company ..." at bounding box center [376, 201] width 121 height 17
type input "Prince"
click at [480, 198] on input "Add Customer Company ..." at bounding box center [507, 201] width 121 height 17
type input "."
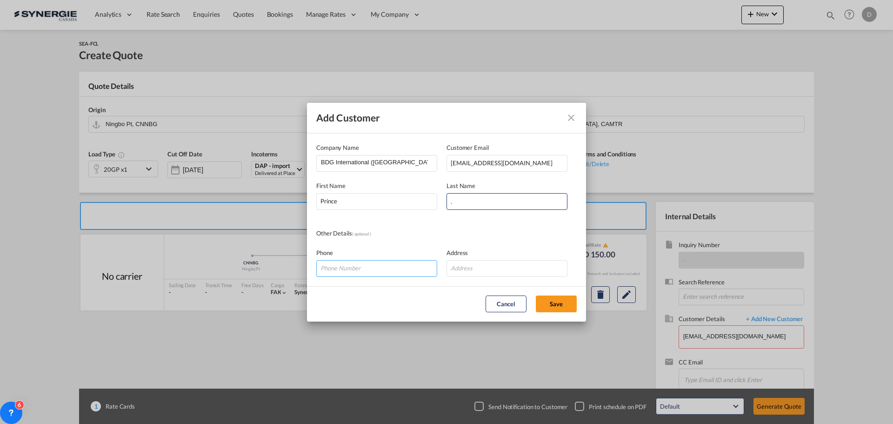
click at [326, 265] on input "Add Customer Company ..." at bounding box center [376, 268] width 121 height 17
paste input "+91-11-41012924/43012974"
type input "+91-11-41012924/43012974"
click at [553, 300] on button "Save" at bounding box center [556, 303] width 41 height 17
type input "BDG International (India) Pvt Ltd, Prince ., pricingindia@bdginternational.com"
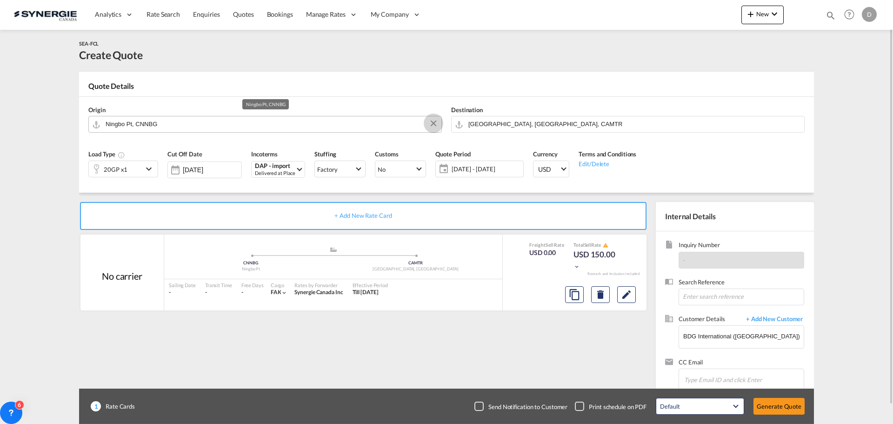
click at [430, 124] on button "Clear Input" at bounding box center [434, 123] width 14 height 14
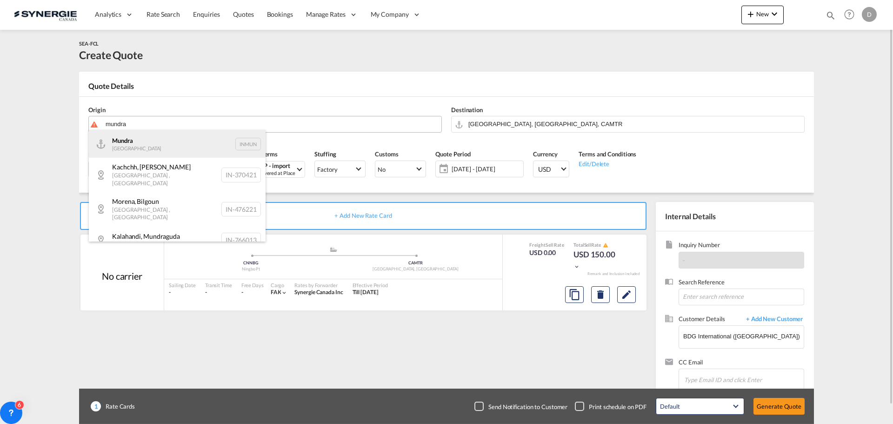
click at [170, 148] on div "Mundra India INMUN" at bounding box center [177, 144] width 177 height 28
type input "Mundra, INMUN"
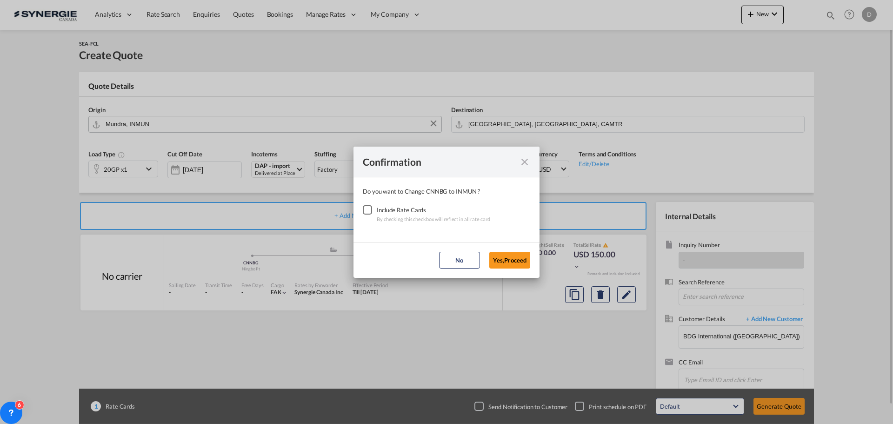
click at [366, 209] on div "Checkbox No Ink" at bounding box center [367, 209] width 9 height 9
click at [493, 253] on button "Yes,Proceed" at bounding box center [509, 260] width 41 height 17
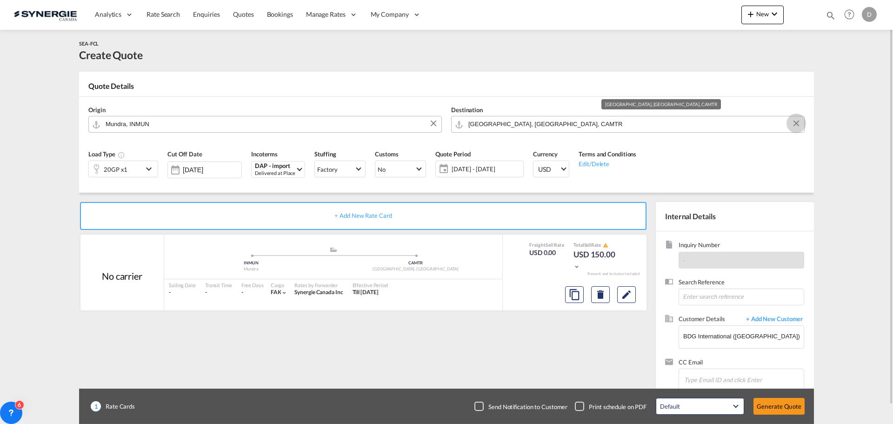
click at [794, 121] on button "Clear Input" at bounding box center [796, 123] width 14 height 14
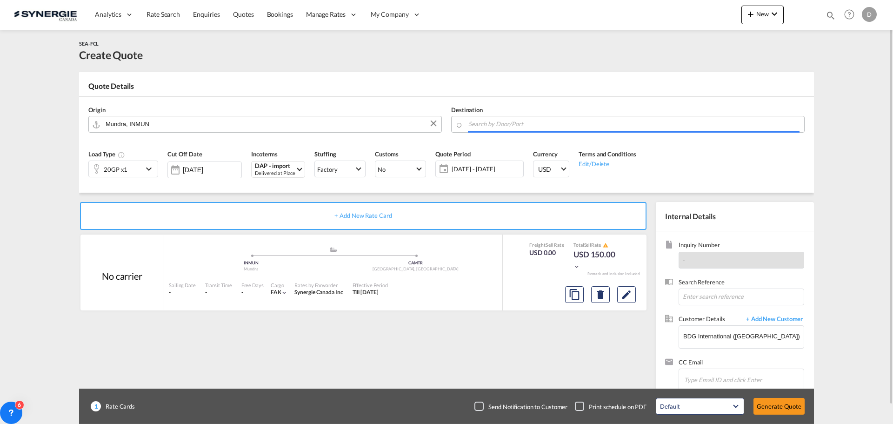
paste input "Maniwaki"
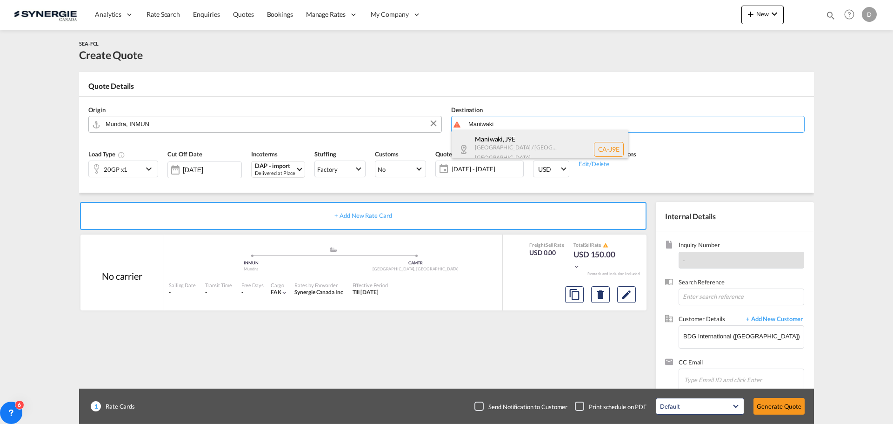
click at [521, 146] on div "Maniwaki , J9E Quebec / Québec Canada CA-J9E" at bounding box center [540, 149] width 177 height 39
type input "CA-J9E, Maniwaki, Quebec / Québec"
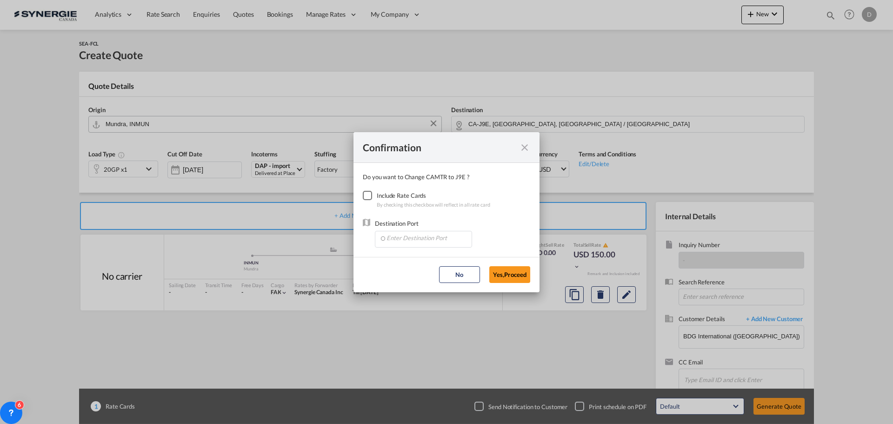
click at [371, 196] on div "Checkbox No Ink" at bounding box center [367, 195] width 9 height 9
click at [418, 242] on input "Enter Destination Port" at bounding box center [426, 238] width 92 height 14
click at [421, 280] on span "CAMTR, Montreal, QC, Canada, North America, Americas" at bounding box center [568, 281] width 365 height 8
type input "CAMTR, Montreal, QC, Canada, North America, Americas"
click at [504, 273] on button "Yes,Proceed" at bounding box center [509, 274] width 41 height 17
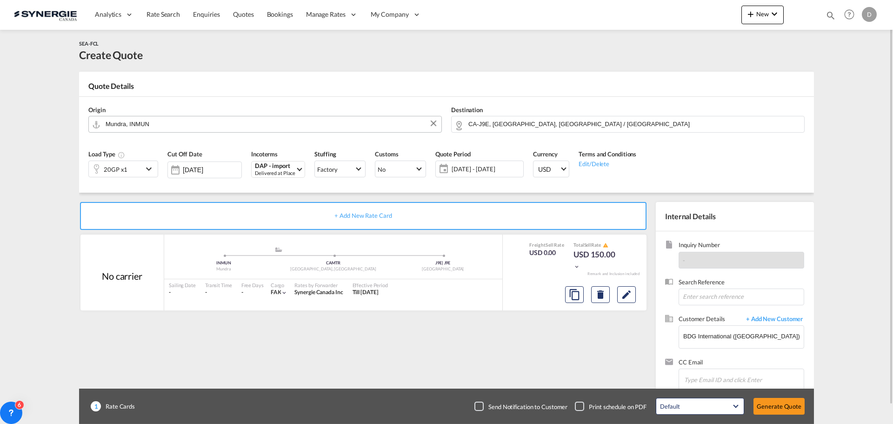
click at [148, 170] on md-icon "icon-chevron-down" at bounding box center [150, 168] width 14 height 11
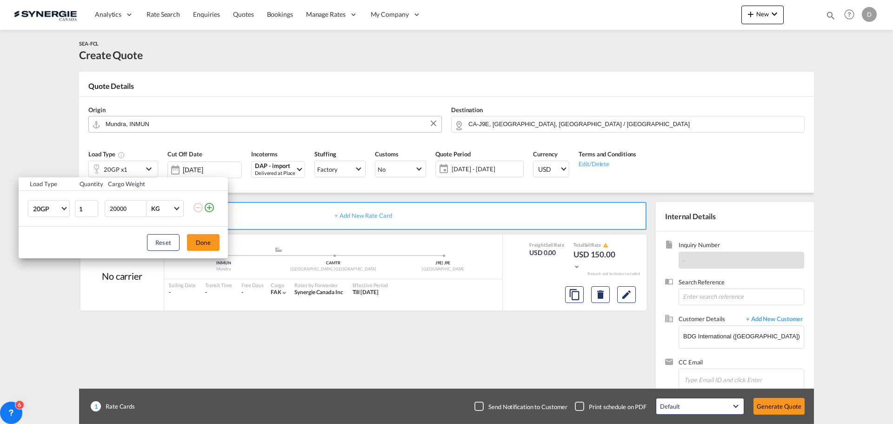
click at [120, 211] on input "20000" at bounding box center [127, 208] width 37 height 16
type input "25000"
click at [209, 243] on button "Done" at bounding box center [203, 242] width 33 height 17
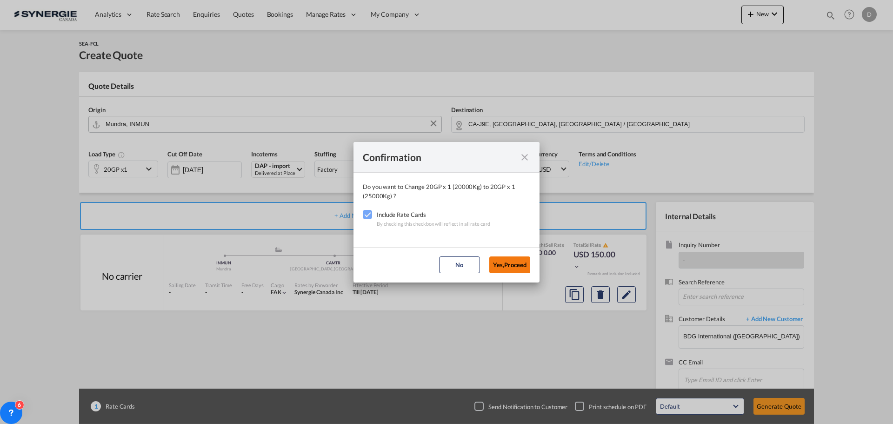
click at [517, 267] on button "Yes,Proceed" at bounding box center [509, 264] width 41 height 17
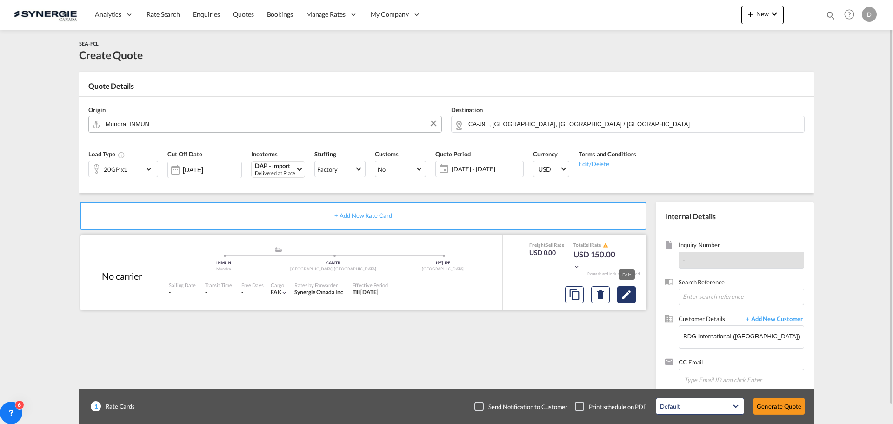
click at [629, 297] on md-icon "Edit" at bounding box center [626, 294] width 11 height 11
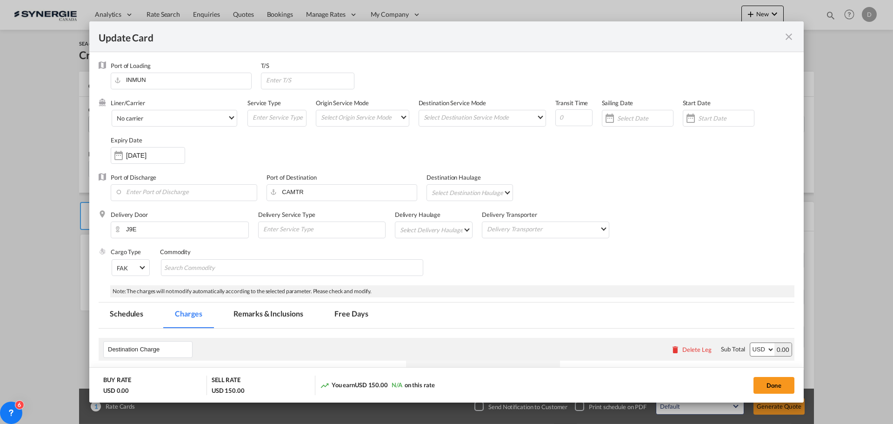
select select "per container"
select select "per B/L"
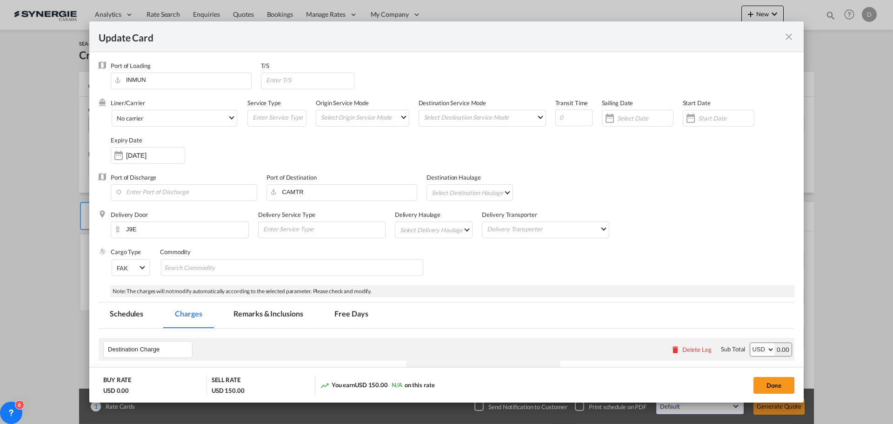
select select "per B/L"
select select "per shipment"
click at [328, 81] on input "Update Card Port ..." at bounding box center [309, 80] width 89 height 14
type input "Vancouver"
click at [394, 118] on md-select "Select Origin Service Mode SD CY" at bounding box center [364, 116] width 89 height 13
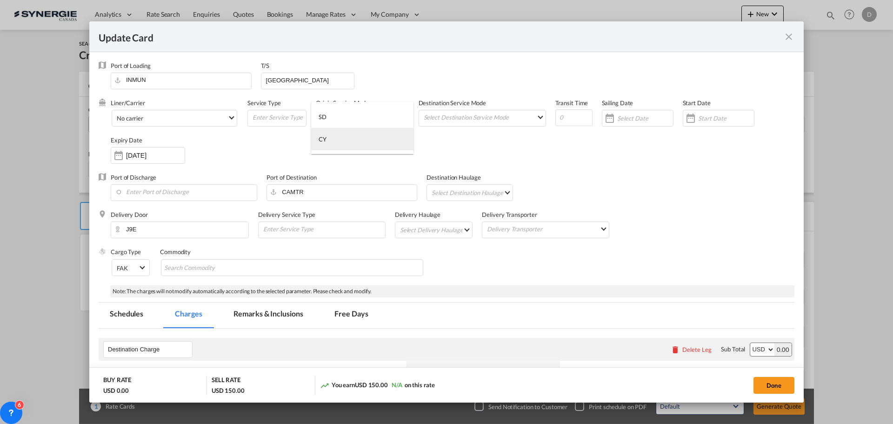
click at [339, 142] on md-option "CY" at bounding box center [362, 139] width 102 height 22
click at [499, 123] on md-select "Select Destination Service Mode SD CY" at bounding box center [484, 116] width 123 height 13
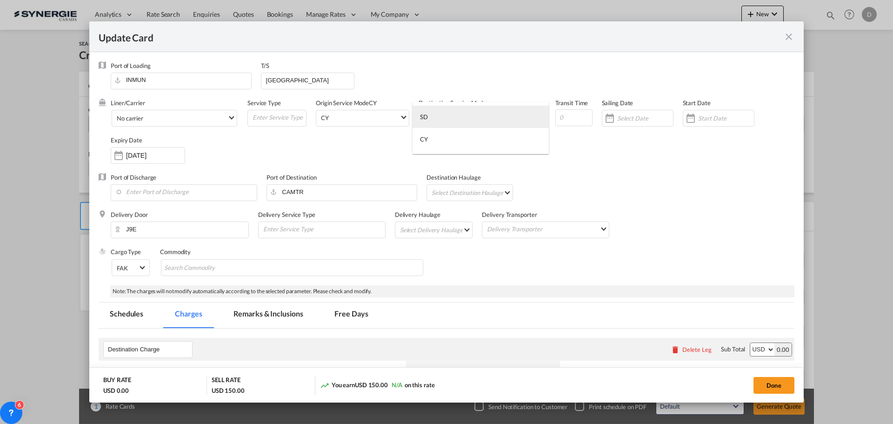
click at [494, 122] on md-option "SD" at bounding box center [481, 117] width 136 height 22
click at [604, 115] on div "Update Card Port ..." at bounding box center [609, 118] width 15 height 19
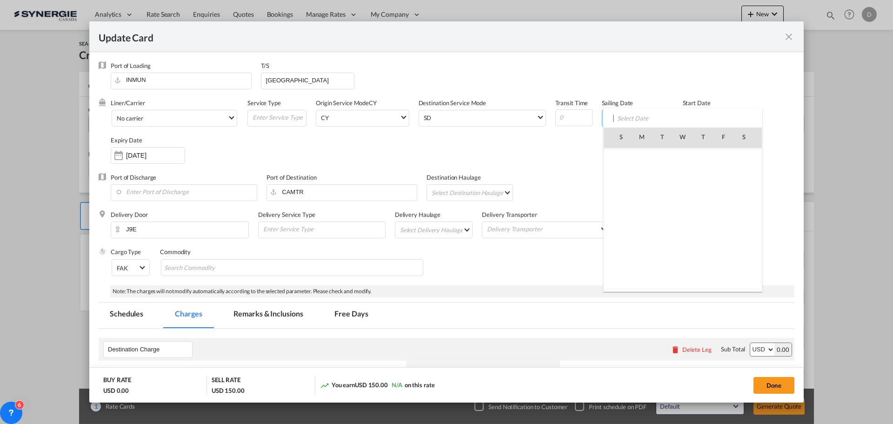
scroll to position [215446, 0]
click at [536, 167] on div at bounding box center [446, 212] width 893 height 424
click at [685, 119] on div "Update Card Port ..." at bounding box center [690, 118] width 15 height 19
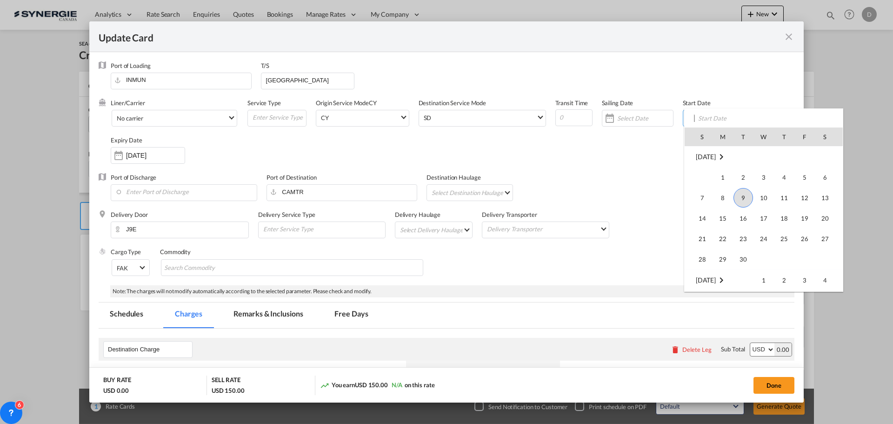
click at [742, 196] on span "9" at bounding box center [743, 198] width 20 height 20
type input "09 Sep 2025"
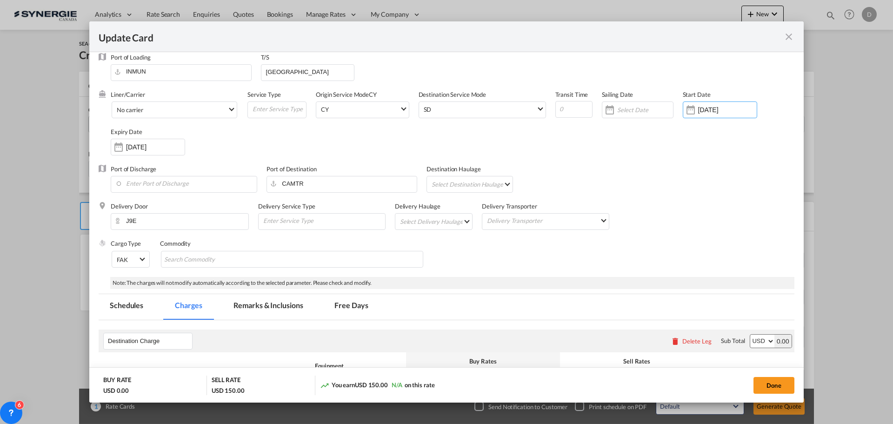
scroll to position [0, 0]
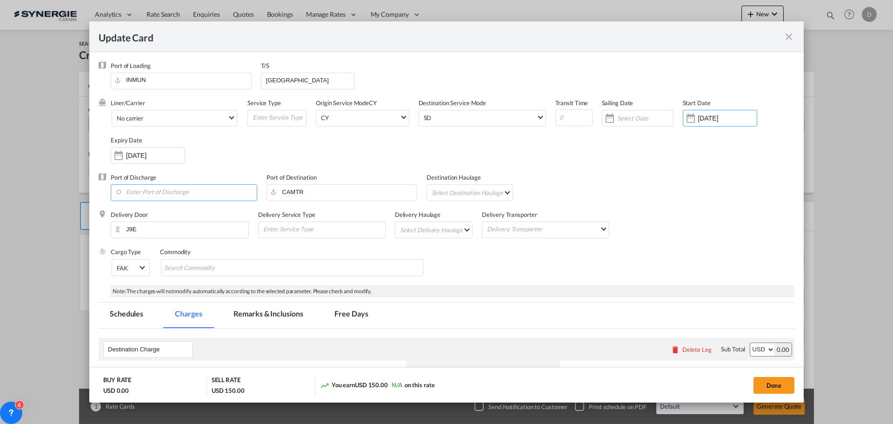
click at [169, 192] on input "Enter Port of Discharge" at bounding box center [185, 192] width 141 height 14
type input "Vancouver"
click at [497, 193] on md-select "Select Destination Haulage rail road barge truck unspecified not available" at bounding box center [471, 192] width 81 height 15
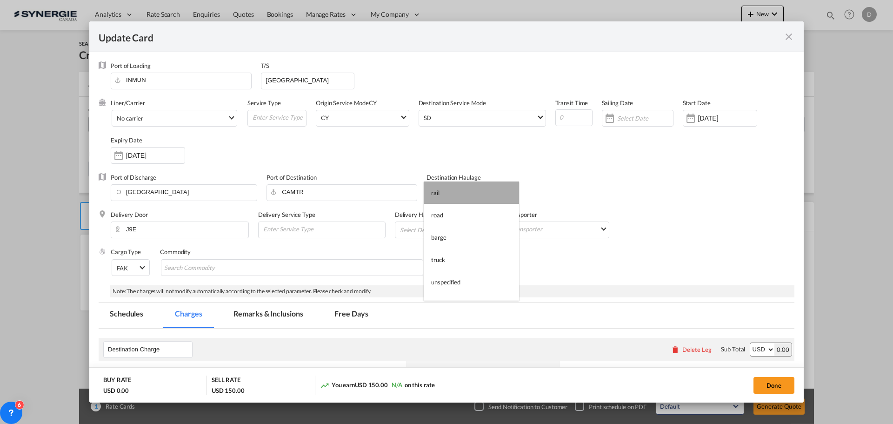
click at [495, 193] on md-option "rail" at bounding box center [471, 192] width 95 height 22
click at [457, 231] on md-select "Select Delivery Haulage rail road barge truck unspecified not available" at bounding box center [435, 229] width 73 height 15
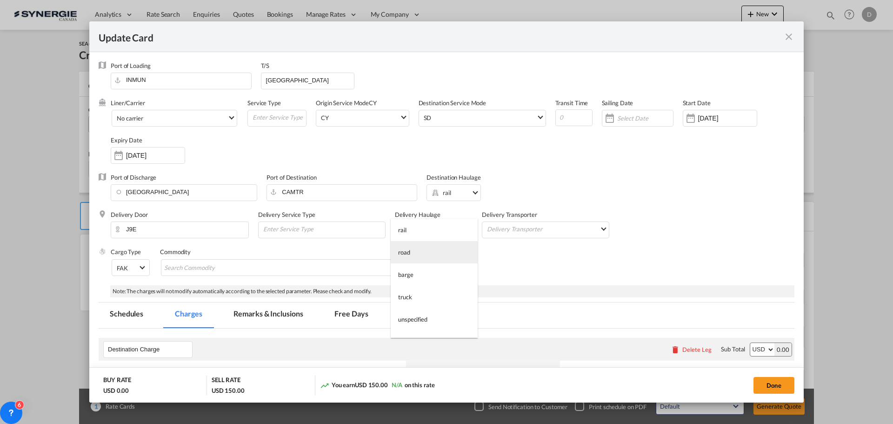
click at [426, 256] on md-option "road" at bounding box center [434, 252] width 87 height 22
click at [492, 256] on div "Cargo Type FAK FAK GCR GDSM General Cargo Hazardous Cargo Ambient Foodstuff Chi…" at bounding box center [453, 265] width 684 height 37
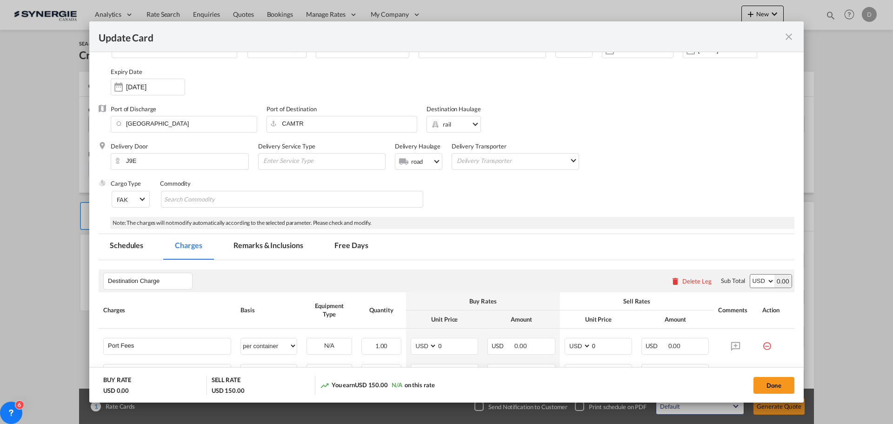
scroll to position [93, 0]
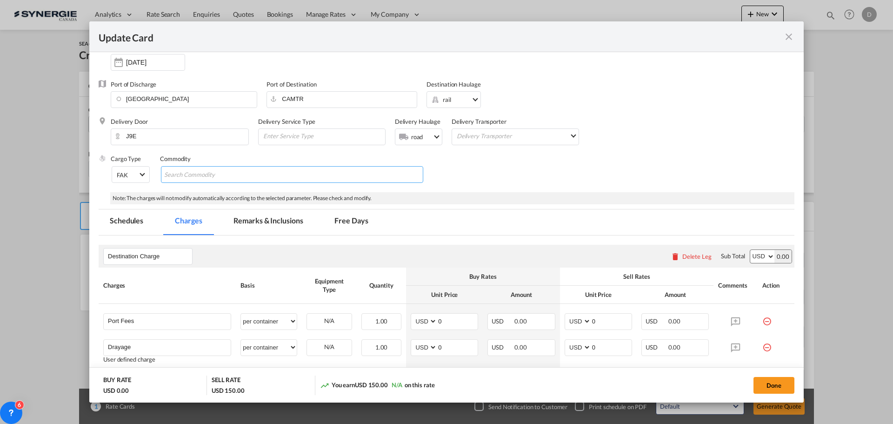
click at [233, 176] on input "Chips input." at bounding box center [206, 174] width 85 height 15
click at [213, 168] on input "Chips input." at bounding box center [206, 174] width 85 height 15
paste input "Tiles (69079010)"
type input "Tiles (69079010)"
click at [509, 168] on div "Cargo Type FAK FAK GCR GDSM General Cargo Hazardous Cargo Ambient Foodstuff Chi…" at bounding box center [453, 172] width 684 height 37
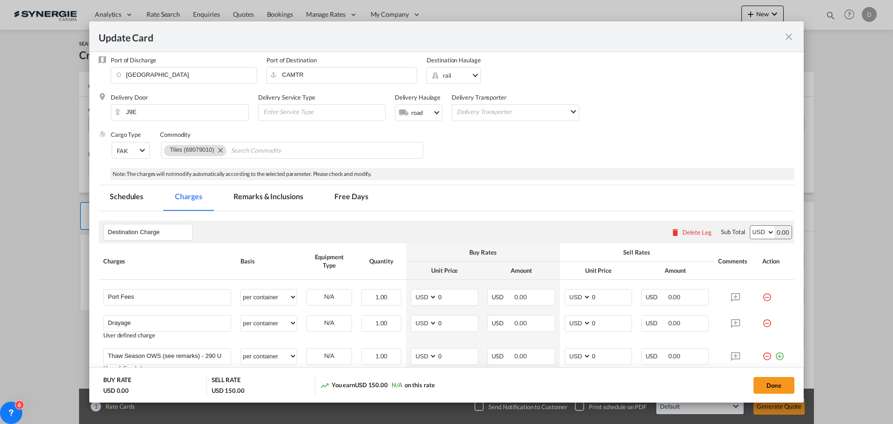
scroll to position [186, 0]
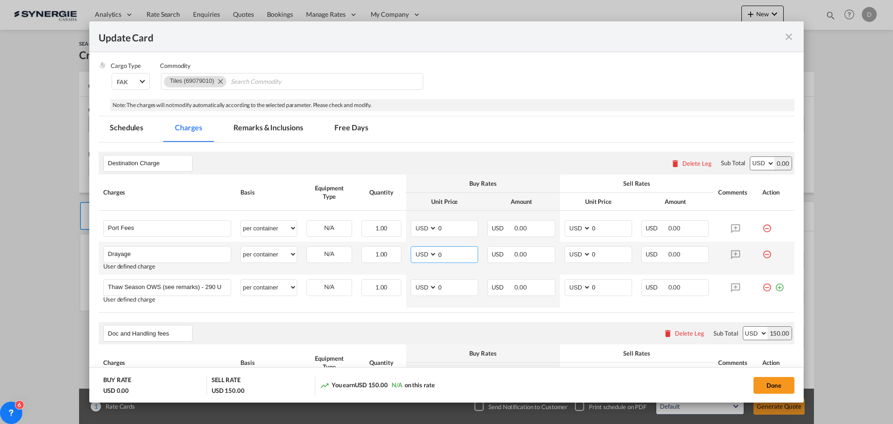
drag, startPoint x: 436, startPoint y: 257, endPoint x: 447, endPoint y: 254, distance: 10.9
click at [447, 254] on input "0" at bounding box center [457, 254] width 40 height 14
type input "1631"
type input "1850"
click at [287, 129] on md-tab-item "Remarks & Inclusions" at bounding box center [268, 129] width 92 height 26
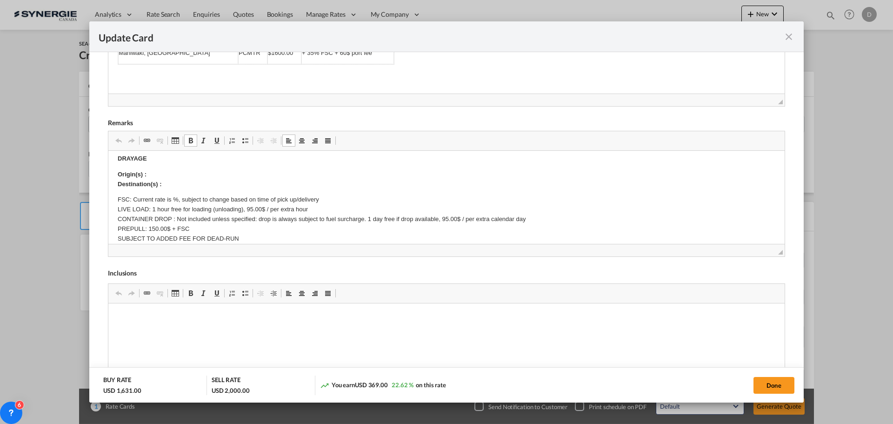
scroll to position [140, 0]
click at [169, 176] on p "Origin(s) : Destination(s) :" at bounding box center [447, 179] width 658 height 20
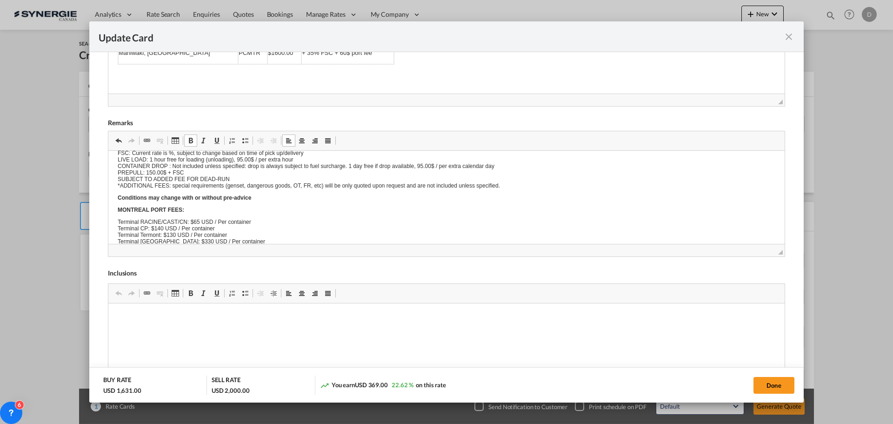
click at [177, 186] on body "E Manifest (ACI): Applicable if Synergie is responsible to submit Per E-manifes…" at bounding box center [447, 196] width 658 height 353
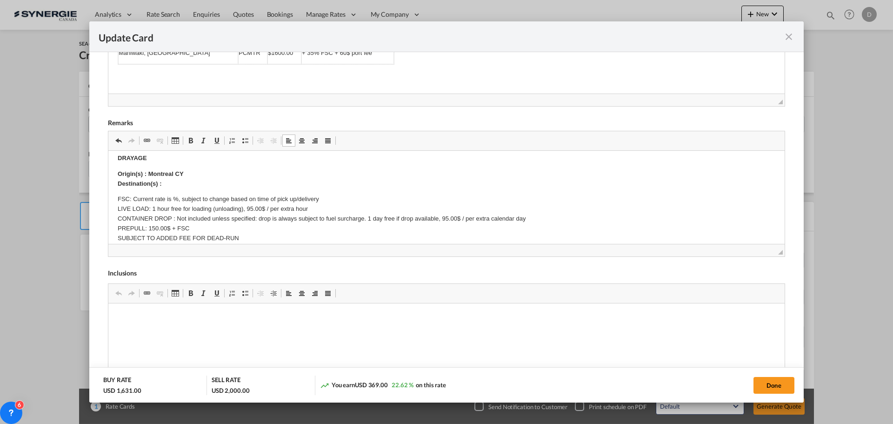
click at [173, 184] on p "Origin(s) : Montreal CY Destination(s) :" at bounding box center [447, 179] width 658 height 20
drag, startPoint x: 164, startPoint y: 181, endPoint x: 275, endPoint y: 183, distance: 110.7
click at [275, 183] on p "Origin(s) : Montreal CY Destination(s) : 177 Rue King, Maniwaki, Quebec" at bounding box center [447, 179] width 658 height 20
drag, startPoint x: 189, startPoint y: 138, endPoint x: 240, endPoint y: 83, distance: 75.0
click at [189, 138] on span "Update Card Port ..." at bounding box center [190, 140] width 7 height 7
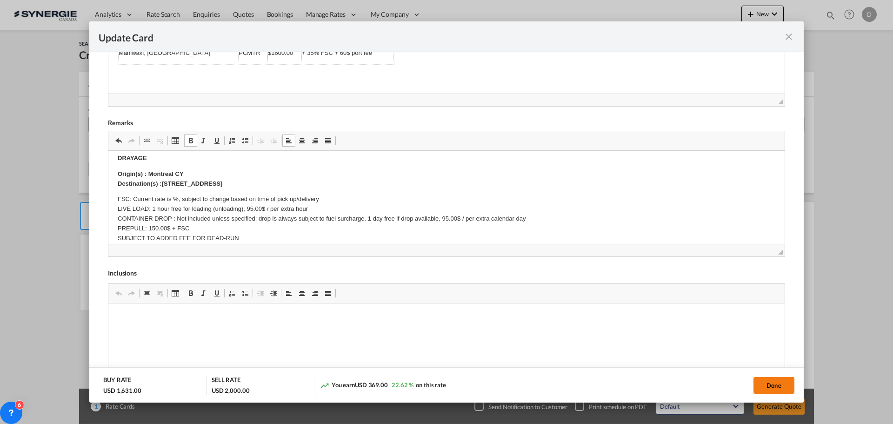
click at [766, 383] on button "Done" at bounding box center [773, 385] width 41 height 17
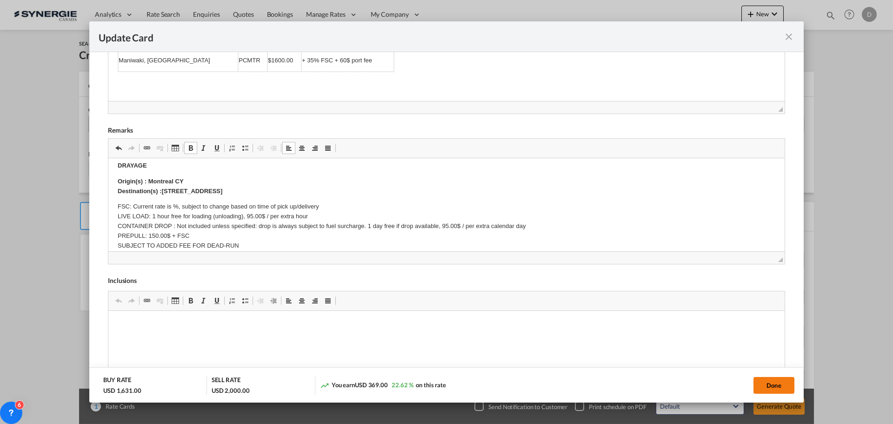
scroll to position [0, 0]
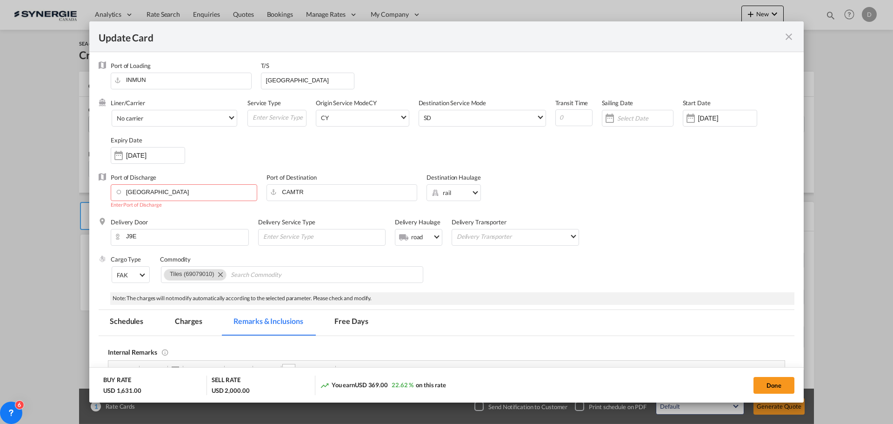
click at [663, 209] on div "Port of Discharge Vancouver Enter Port of Discharge Port of Destination CAMTR D…" at bounding box center [447, 195] width 696 height 45
click at [189, 193] on input "Vancouver" at bounding box center [185, 192] width 141 height 14
click at [154, 231] on div "Vancouver, BC" at bounding box center [201, 230] width 164 height 8
type input "Vancouver, BC, CAVAN"
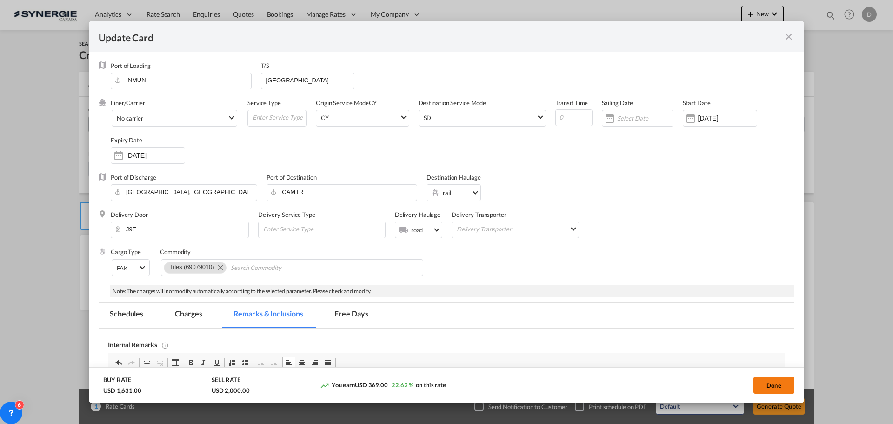
click at [783, 390] on button "Done" at bounding box center [773, 385] width 41 height 17
type input "08 Sep 2025"
type input "08 Oct 2025"
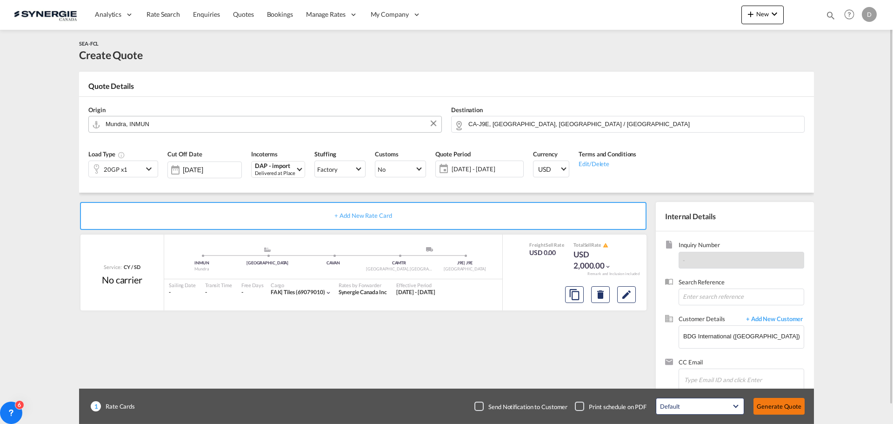
click at [785, 404] on button "Generate Quote" at bounding box center [778, 406] width 51 height 17
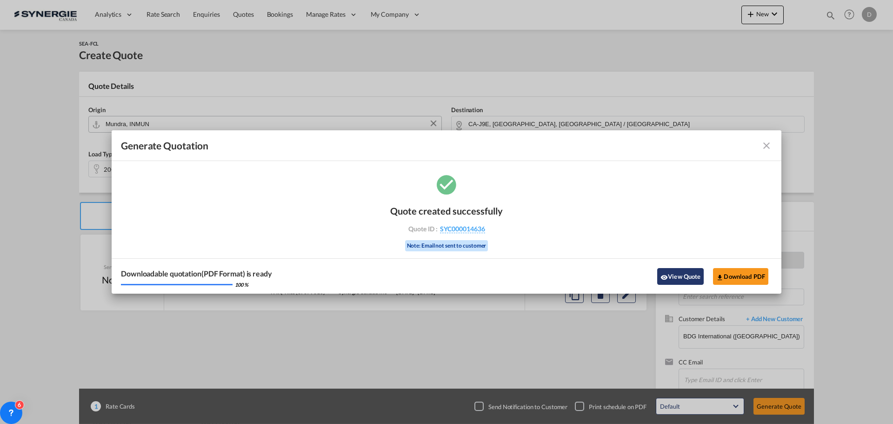
click at [667, 275] on md-icon "icon-eye" at bounding box center [663, 276] width 7 height 7
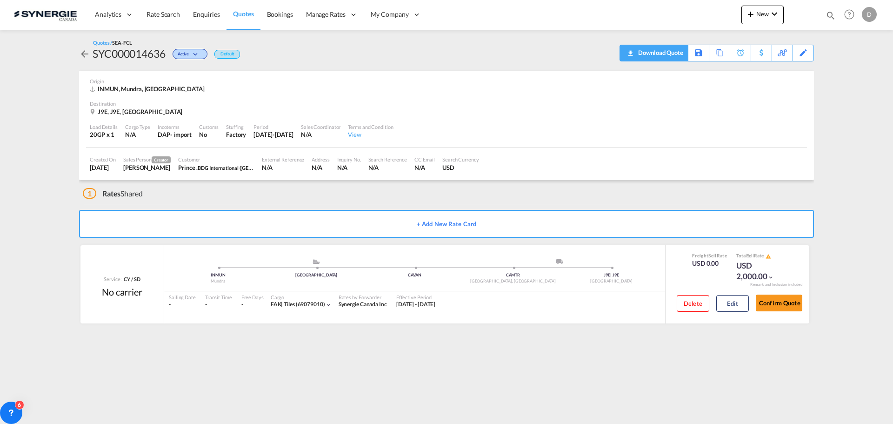
click at [673, 53] on div "Download Quote" at bounding box center [659, 52] width 47 height 15
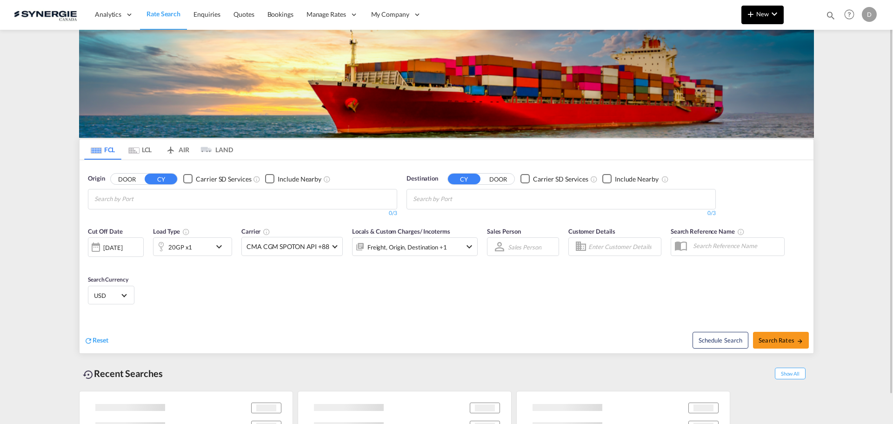
click at [766, 14] on span "New" at bounding box center [762, 13] width 35 height 7
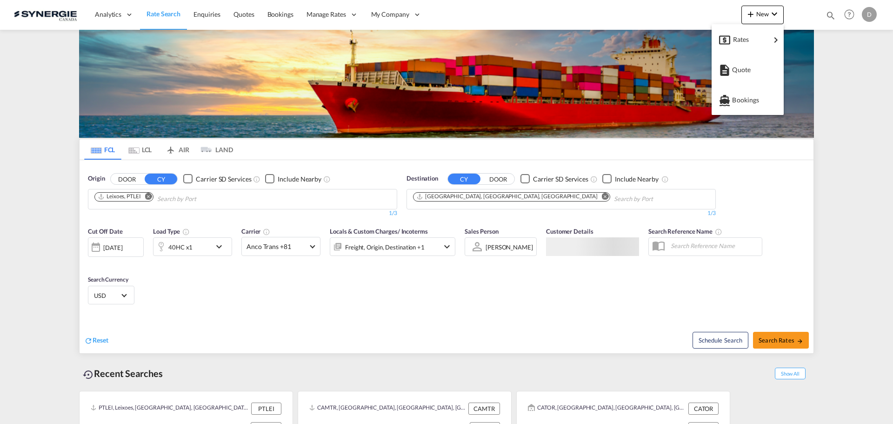
click at [829, 17] on md-backdrop at bounding box center [446, 212] width 893 height 424
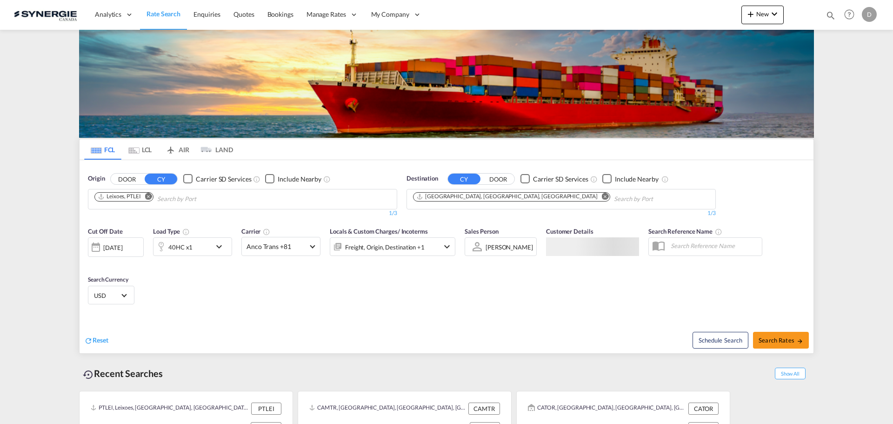
click at [829, 17] on md-icon "icon-magnify" at bounding box center [831, 15] width 10 height 10
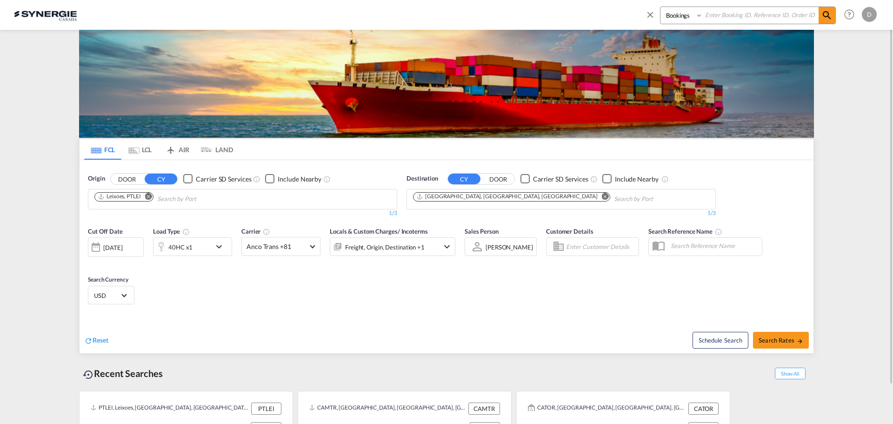
click at [675, 13] on select "Bookings Quotes Enquiries" at bounding box center [682, 15] width 44 height 17
select select "Quotes"
click at [660, 7] on select "Bookings Quotes Enquiries" at bounding box center [682, 15] width 44 height 17
click at [745, 18] on input at bounding box center [761, 15] width 116 height 16
paste input "SYC000010012"
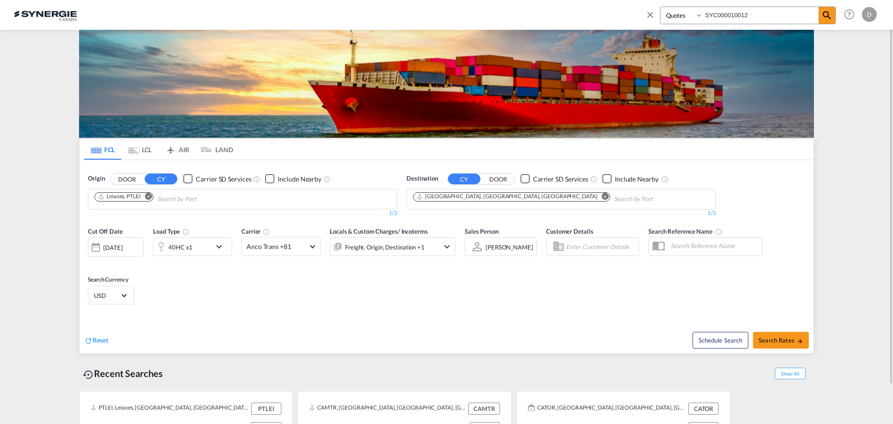
type input "SYC000010012"
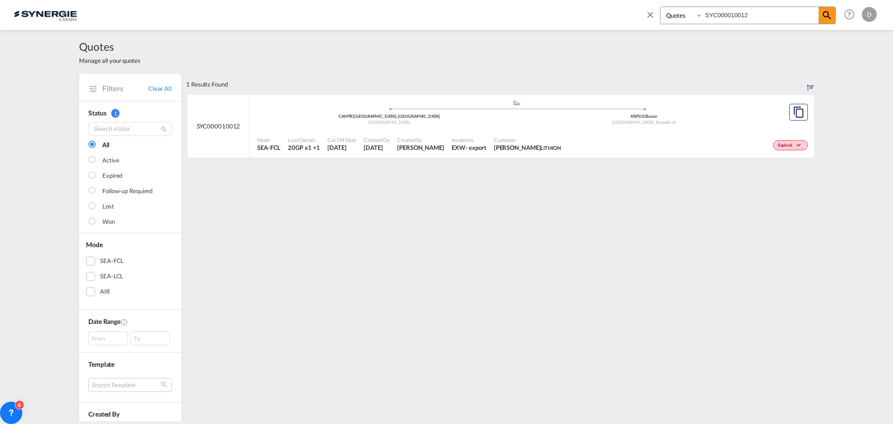
click at [392, 153] on div "Created On 31 Mar 2025" at bounding box center [376, 144] width 33 height 23
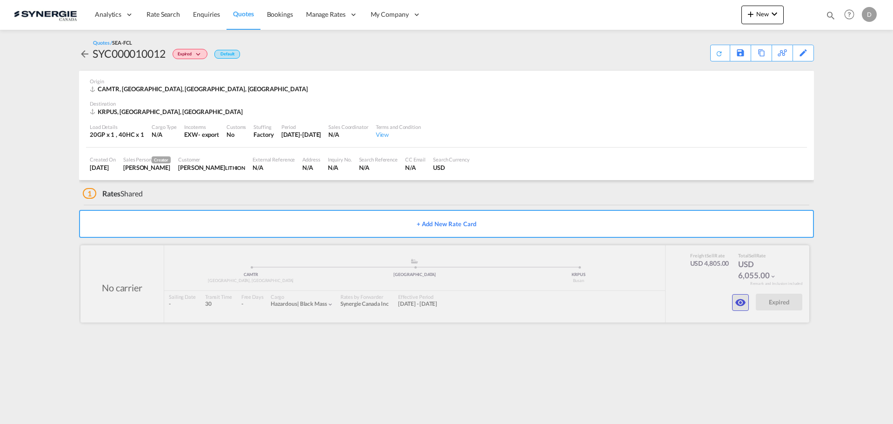
click at [735, 301] on md-icon "icon-eye" at bounding box center [740, 302] width 11 height 11
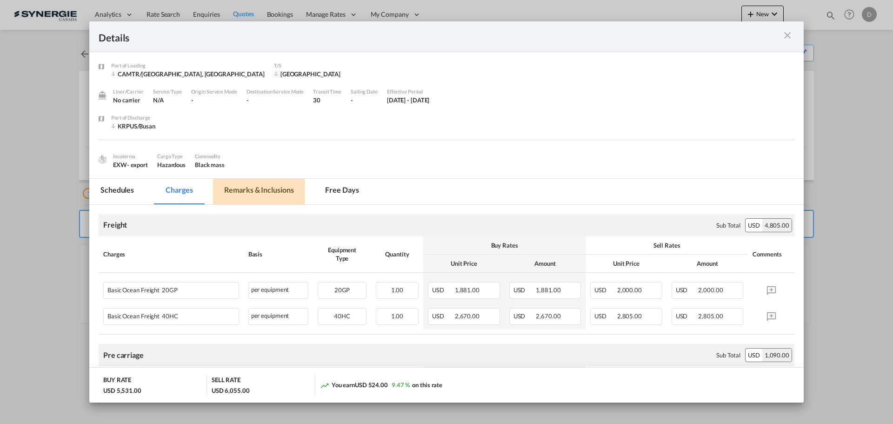
click at [286, 197] on md-tab-item "Remarks & Inclusions" at bounding box center [259, 192] width 92 height 26
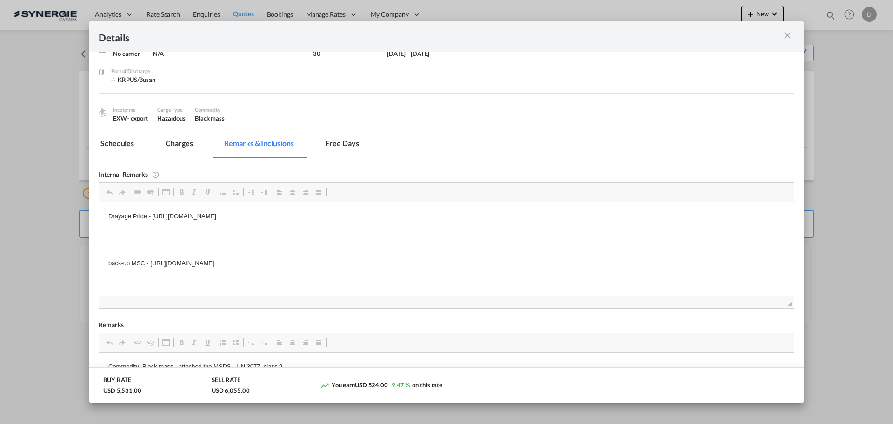
scroll to position [93, 0]
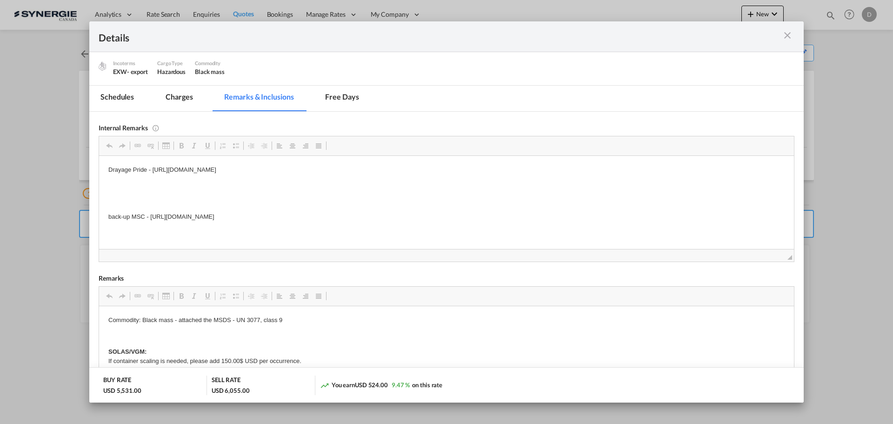
drag, startPoint x: 402, startPoint y: 214, endPoint x: 235, endPoint y: 211, distance: 167.5
drag, startPoint x: 399, startPoint y: 216, endPoint x: 151, endPoint y: 218, distance: 247.9
click at [151, 218] on p "back-up MSC - [URL][DOMAIN_NAME]" at bounding box center [446, 217] width 676 height 10
copy p "[URL][DOMAIN_NAME]"
